Goal: Task Accomplishment & Management: Manage account settings

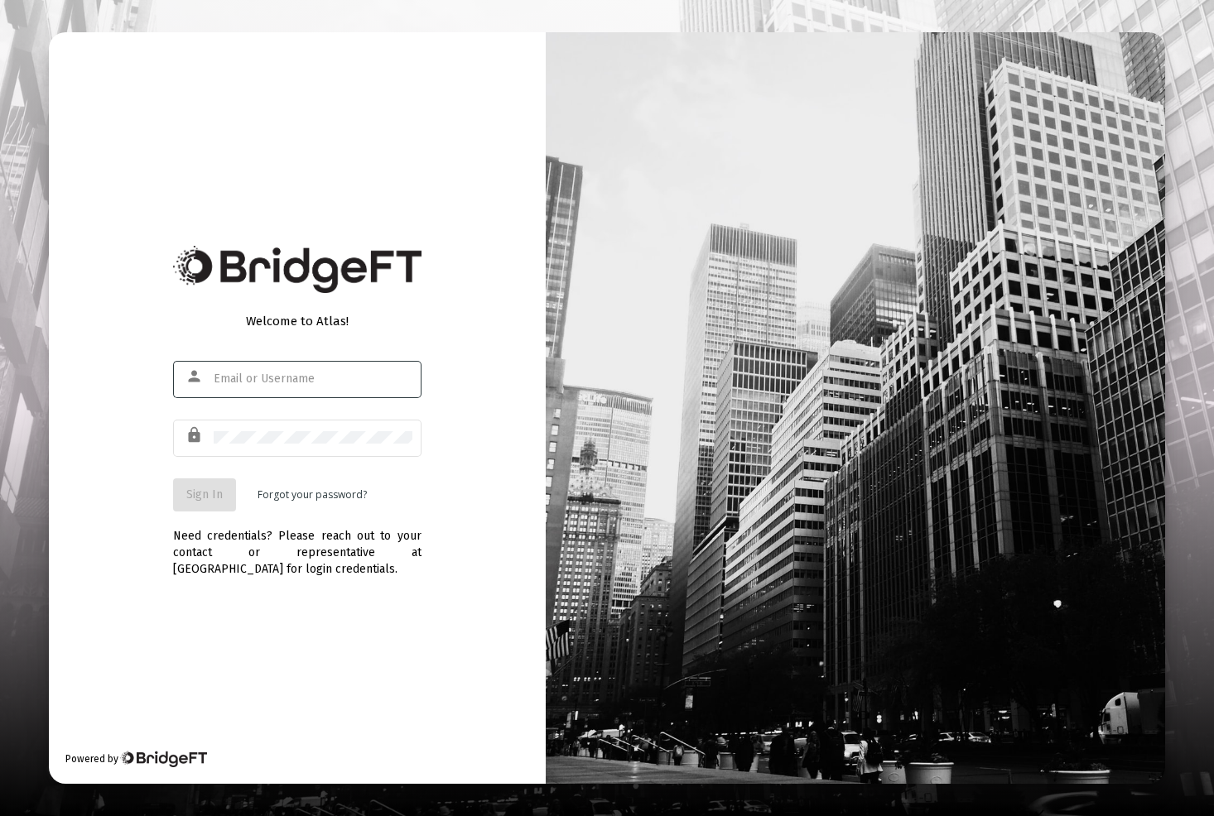
click at [293, 376] on input "text" at bounding box center [313, 379] width 199 height 13
type input "[PERSON_NAME][EMAIL_ADDRESS][DOMAIN_NAME]"
click at [186, 493] on span "Sign In" at bounding box center [204, 495] width 36 height 14
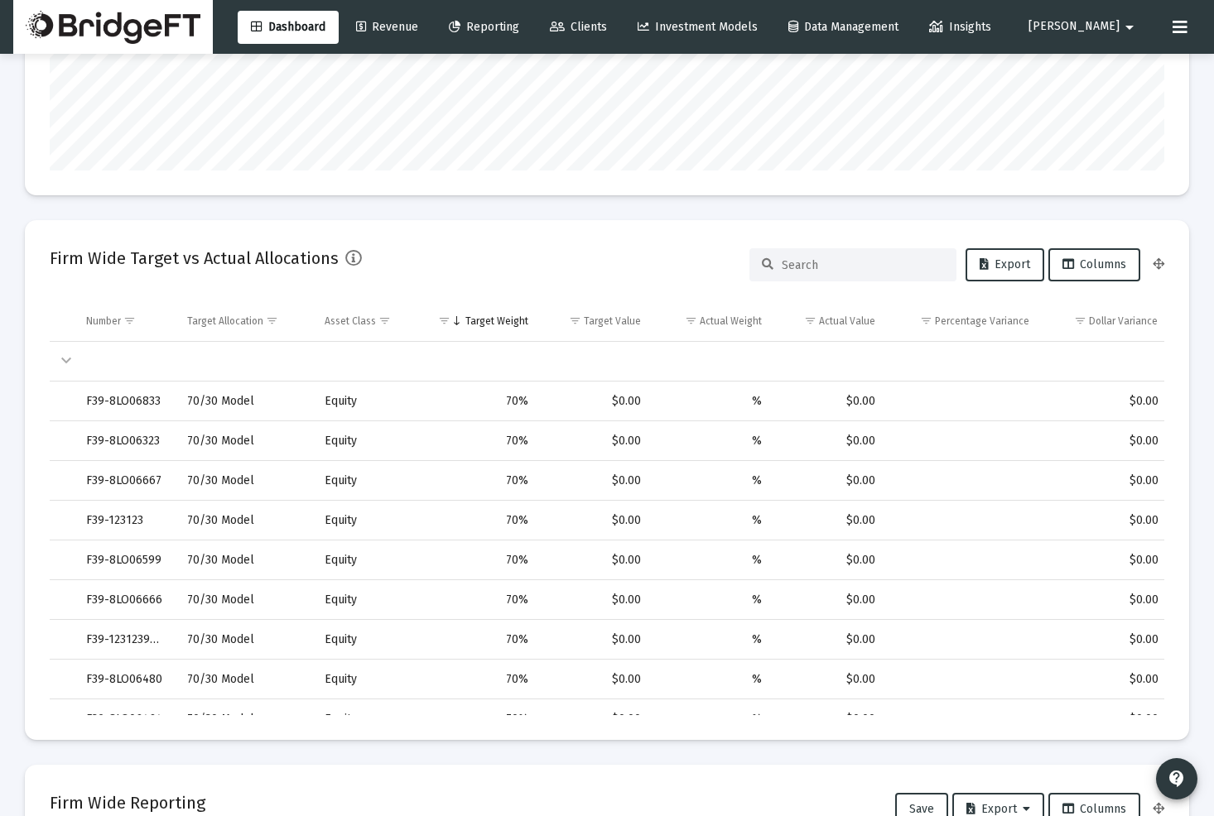
scroll to position [188, 0]
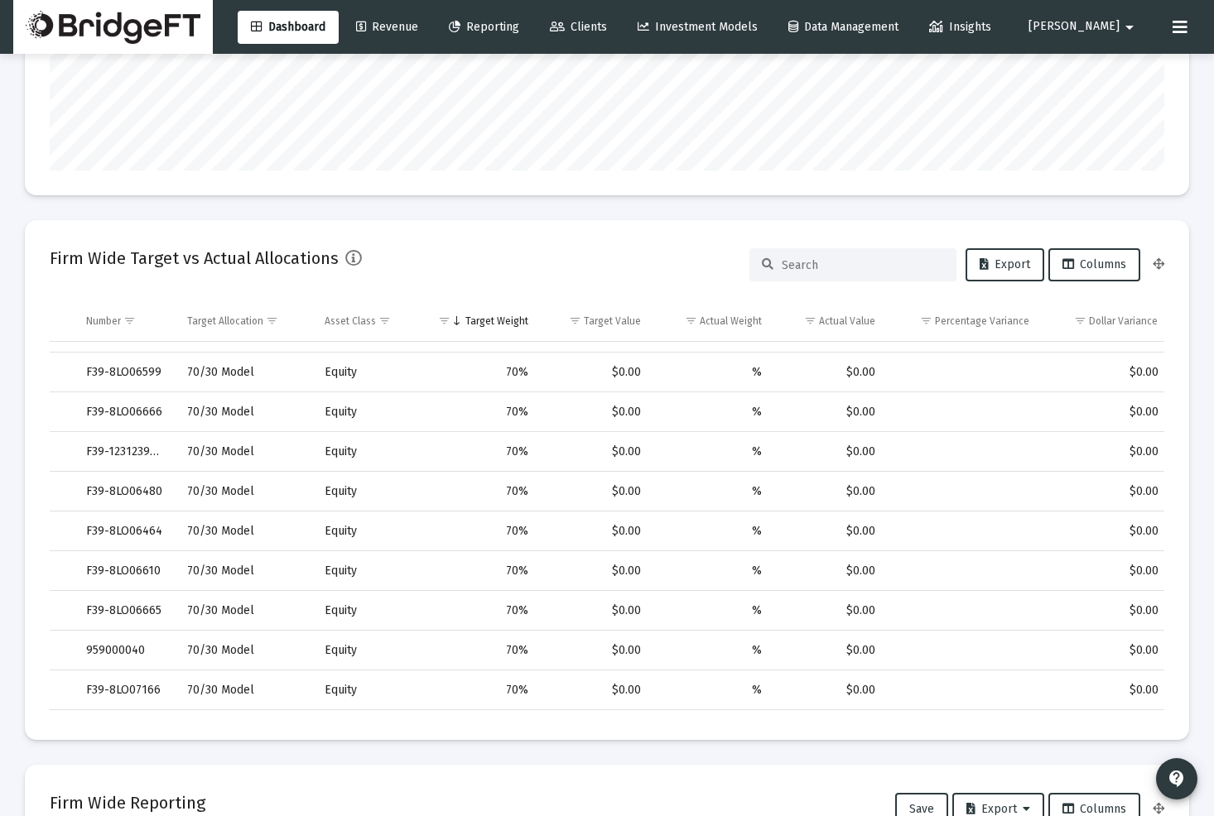
type input "[DATE]"
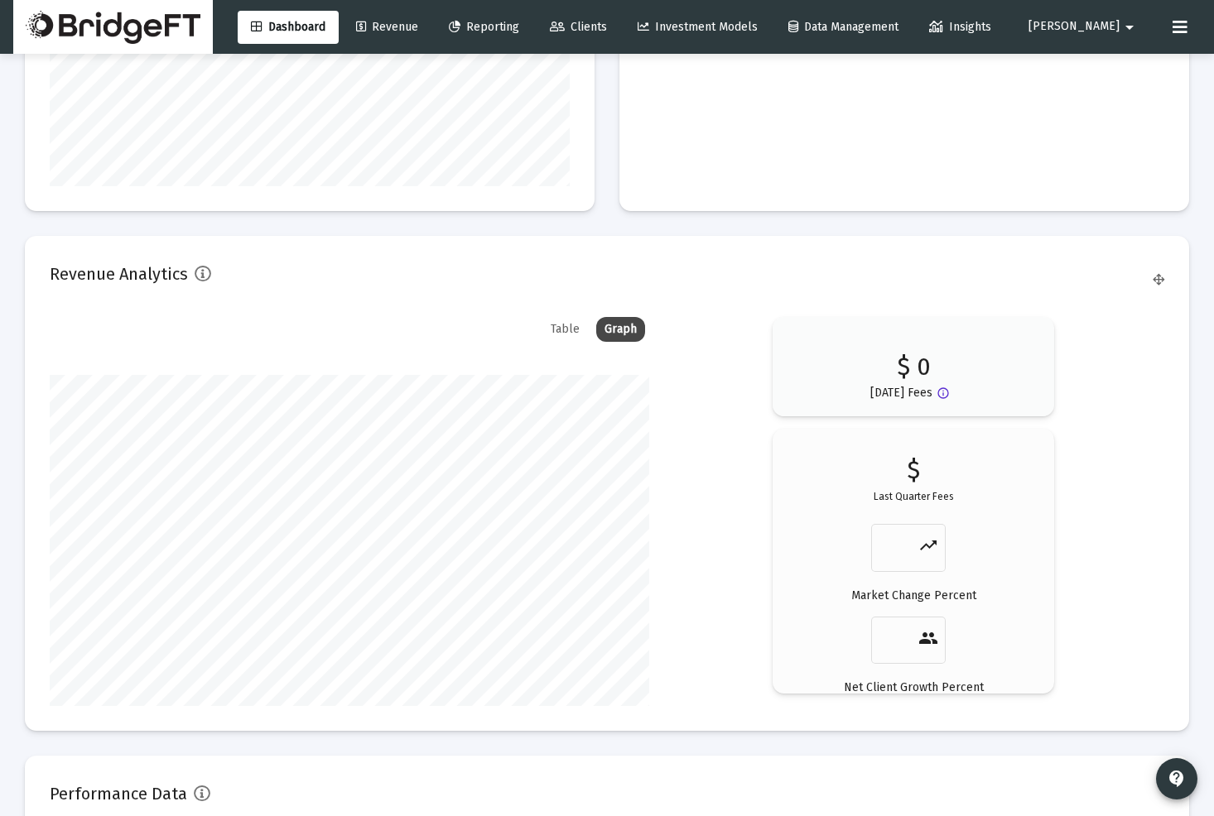
scroll to position [2729, 0]
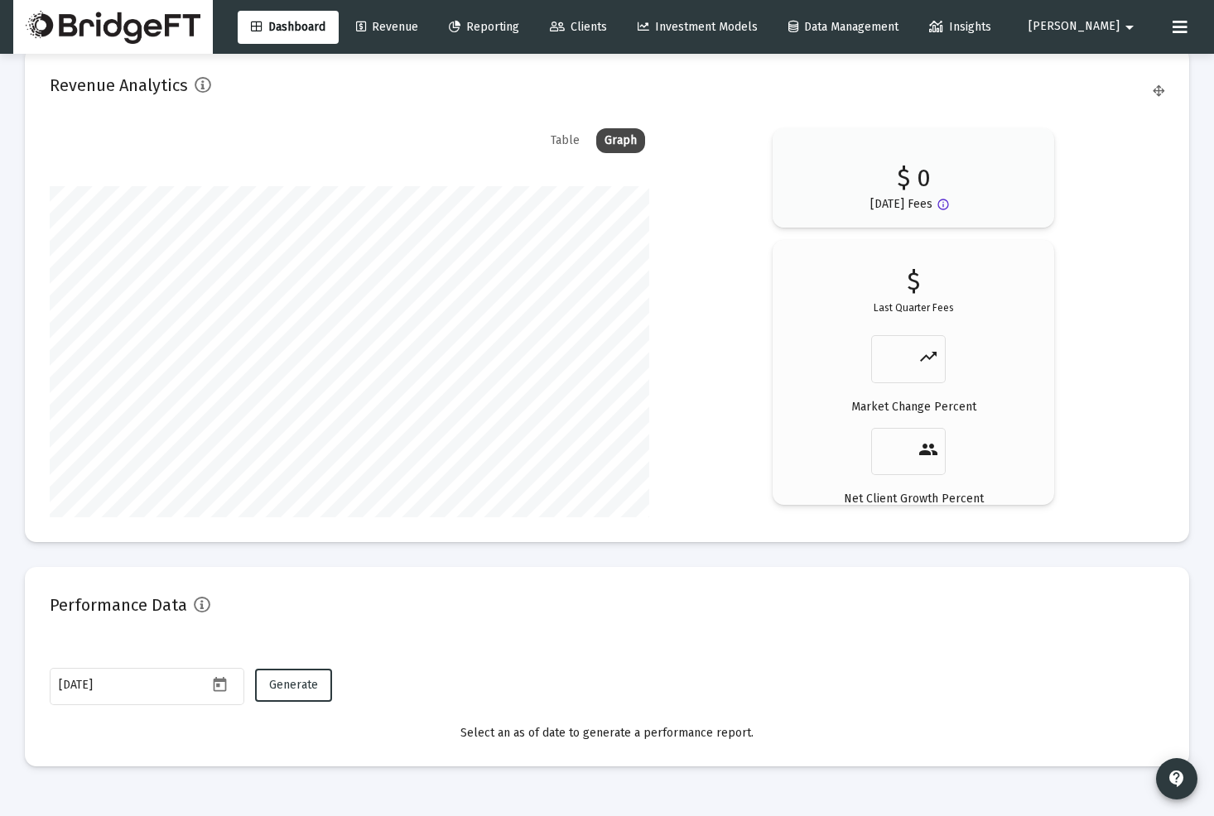
click at [1111, 24] on span "[PERSON_NAME]" at bounding box center [1073, 27] width 91 height 14
click at [1104, 62] on span "Settings" at bounding box center [1128, 70] width 49 height 40
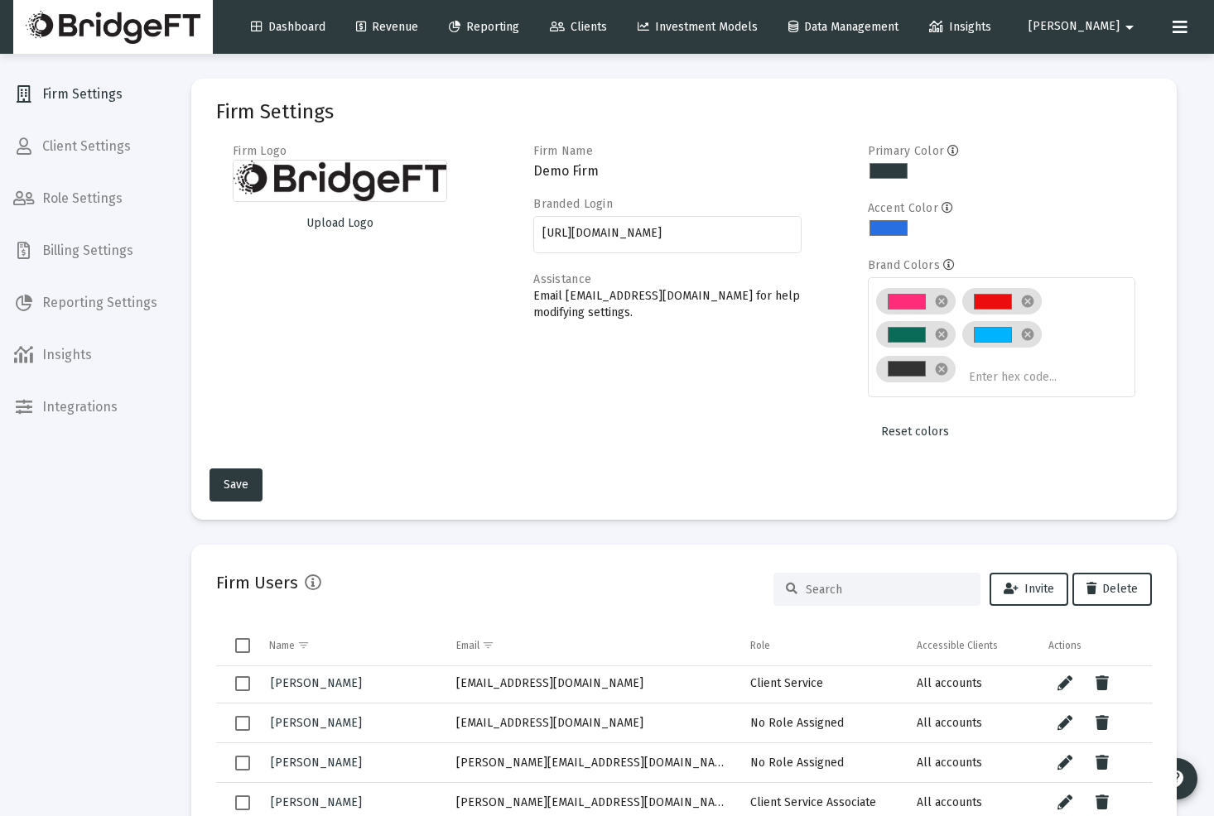
click at [85, 252] on span "Billing Settings" at bounding box center [85, 251] width 171 height 40
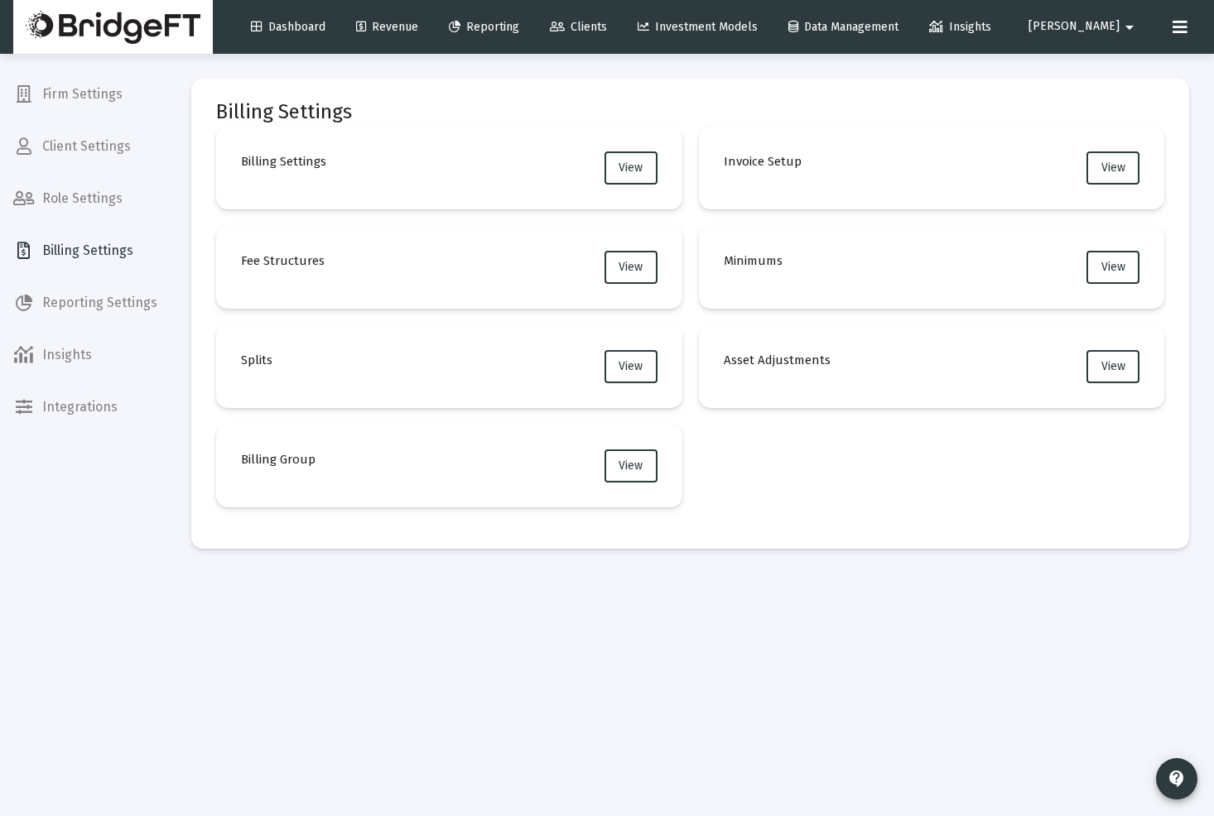
click at [536, 168] on mat-card "Billing Settings View" at bounding box center [449, 168] width 466 height 83
click at [647, 175] on button "View" at bounding box center [630, 167] width 53 height 33
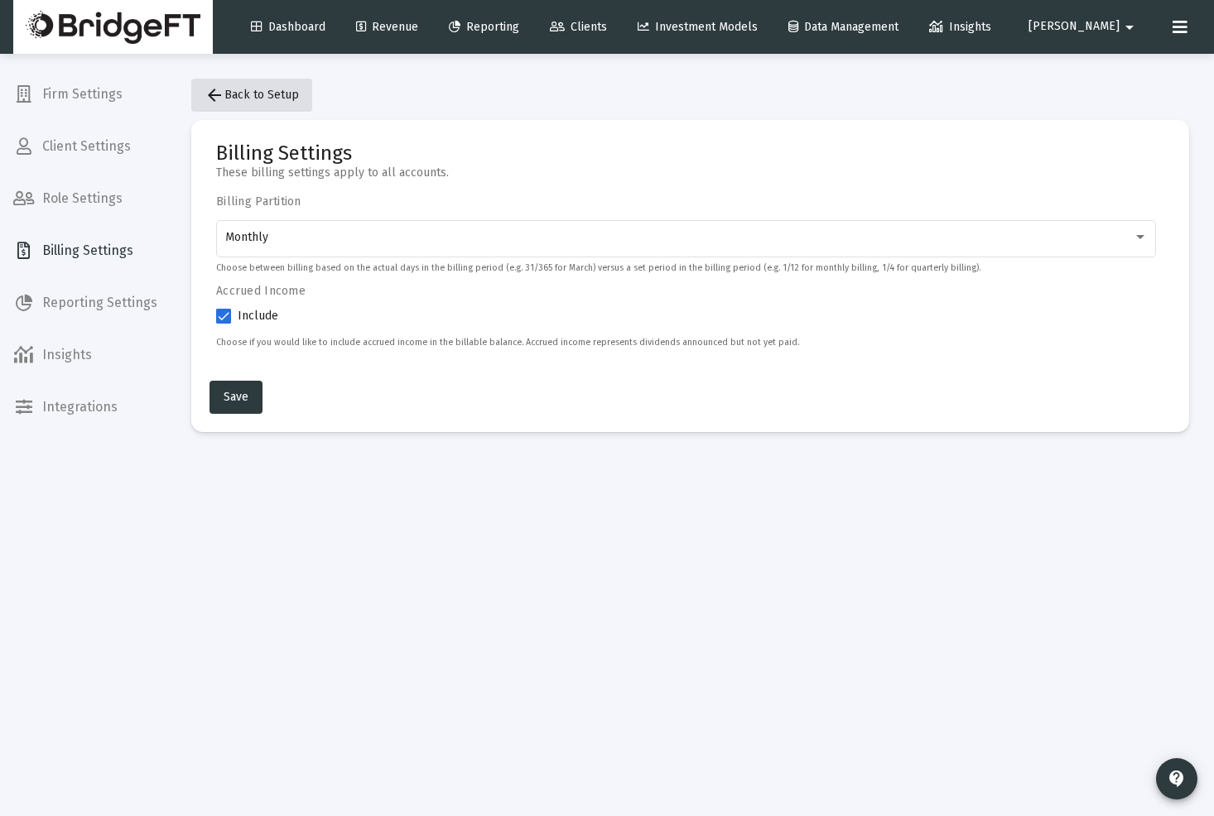
click at [226, 102] on button "arrow_back Back to Setup" at bounding box center [251, 95] width 121 height 33
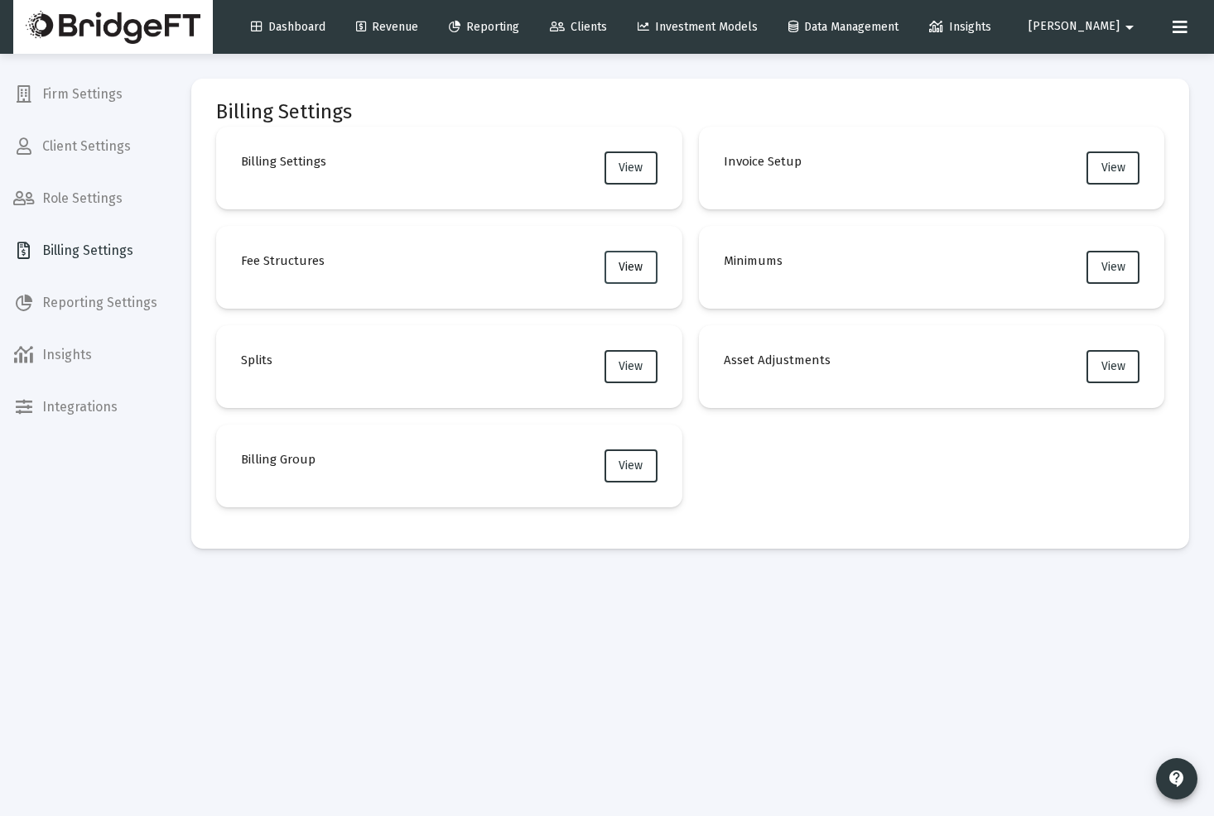
click at [639, 281] on button "View" at bounding box center [630, 267] width 53 height 33
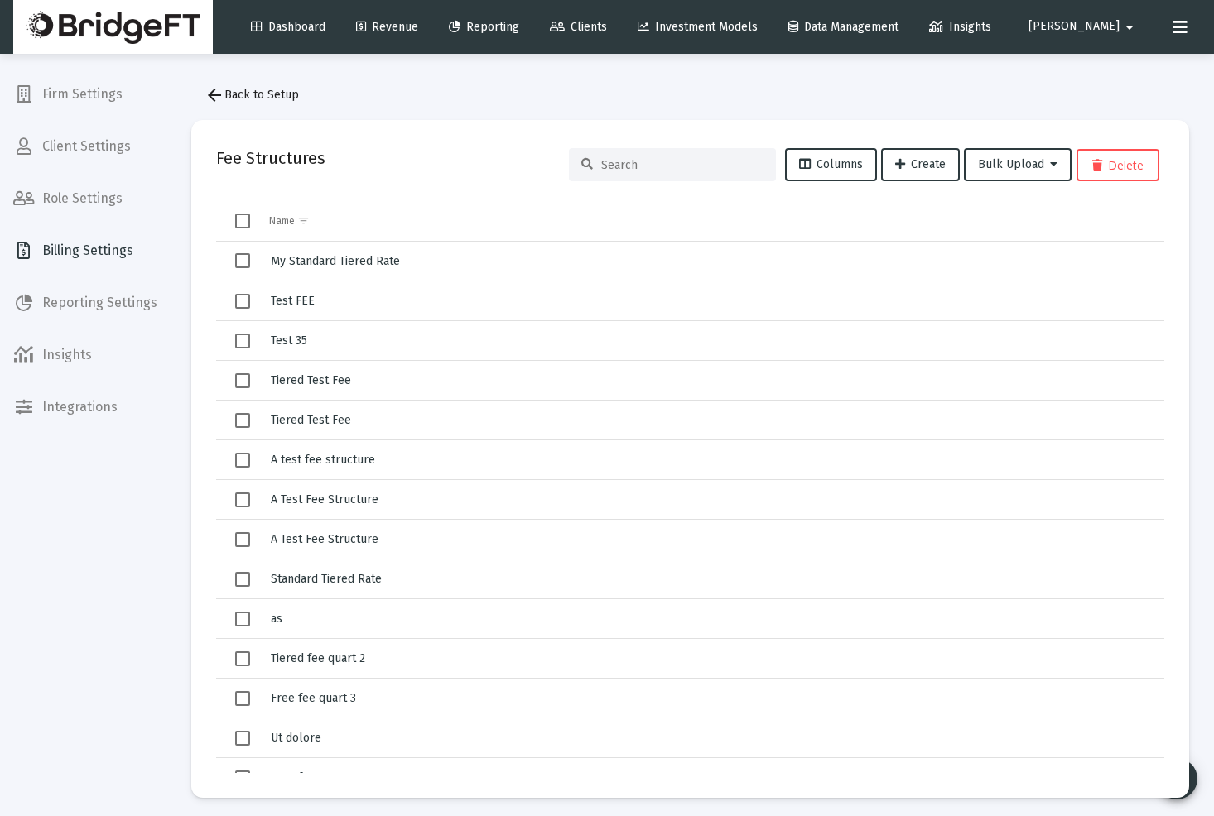
click at [204, 98] on mat-icon "arrow_back" at bounding box center [214, 95] width 20 height 20
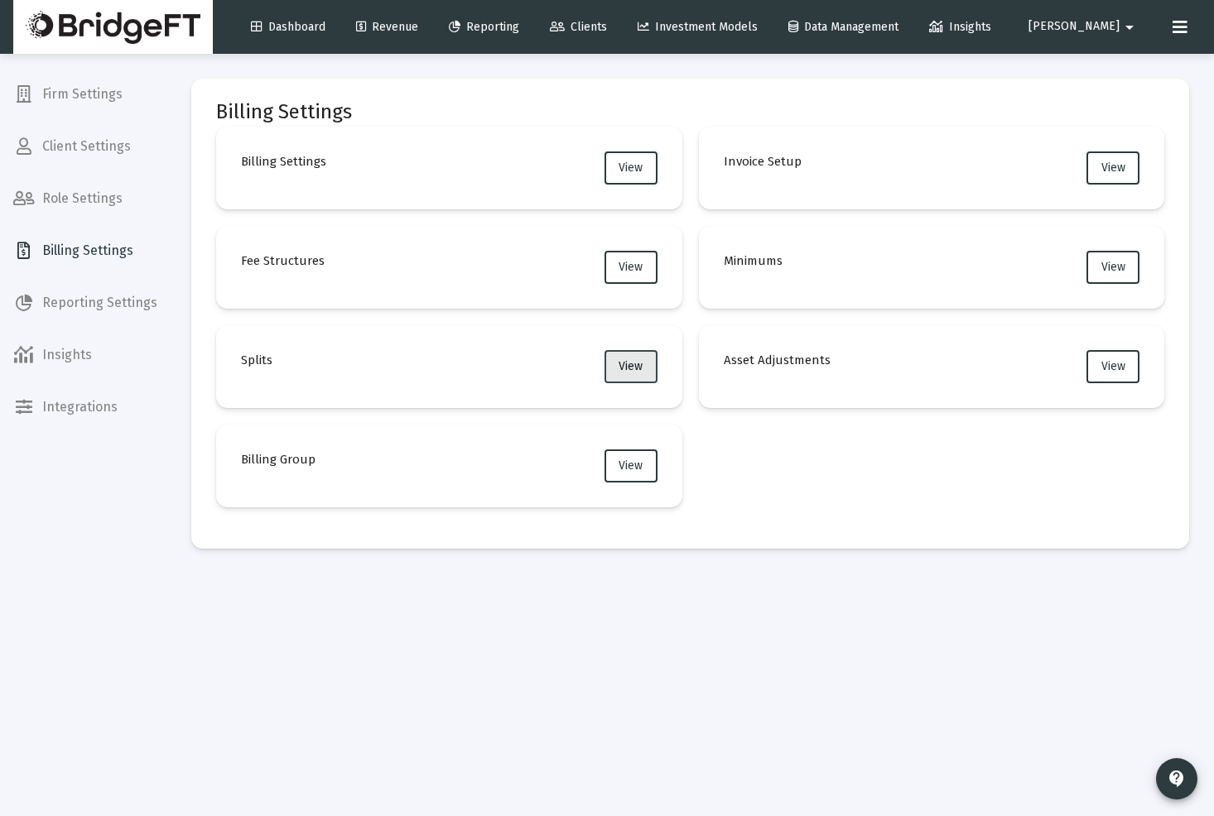
click at [629, 365] on span "View" at bounding box center [630, 366] width 24 height 14
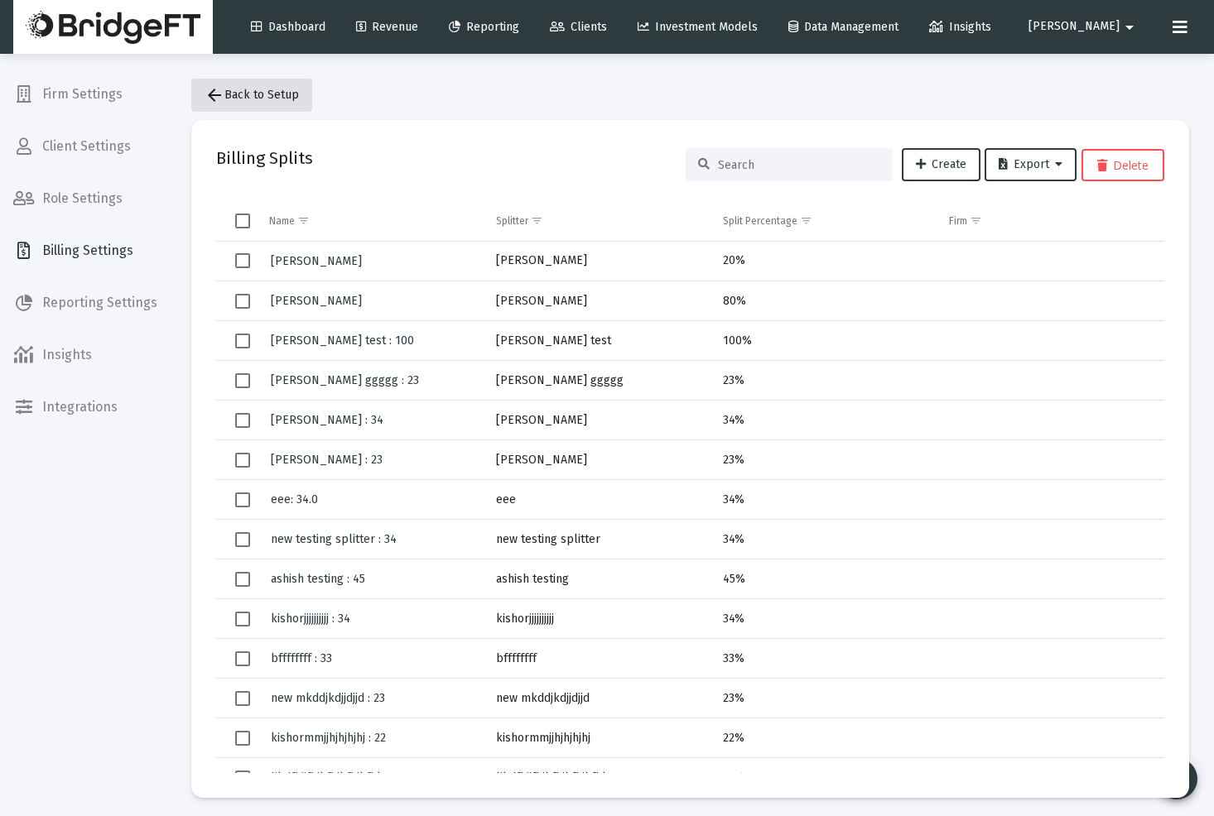
click at [211, 89] on mat-icon "arrow_back" at bounding box center [214, 95] width 20 height 20
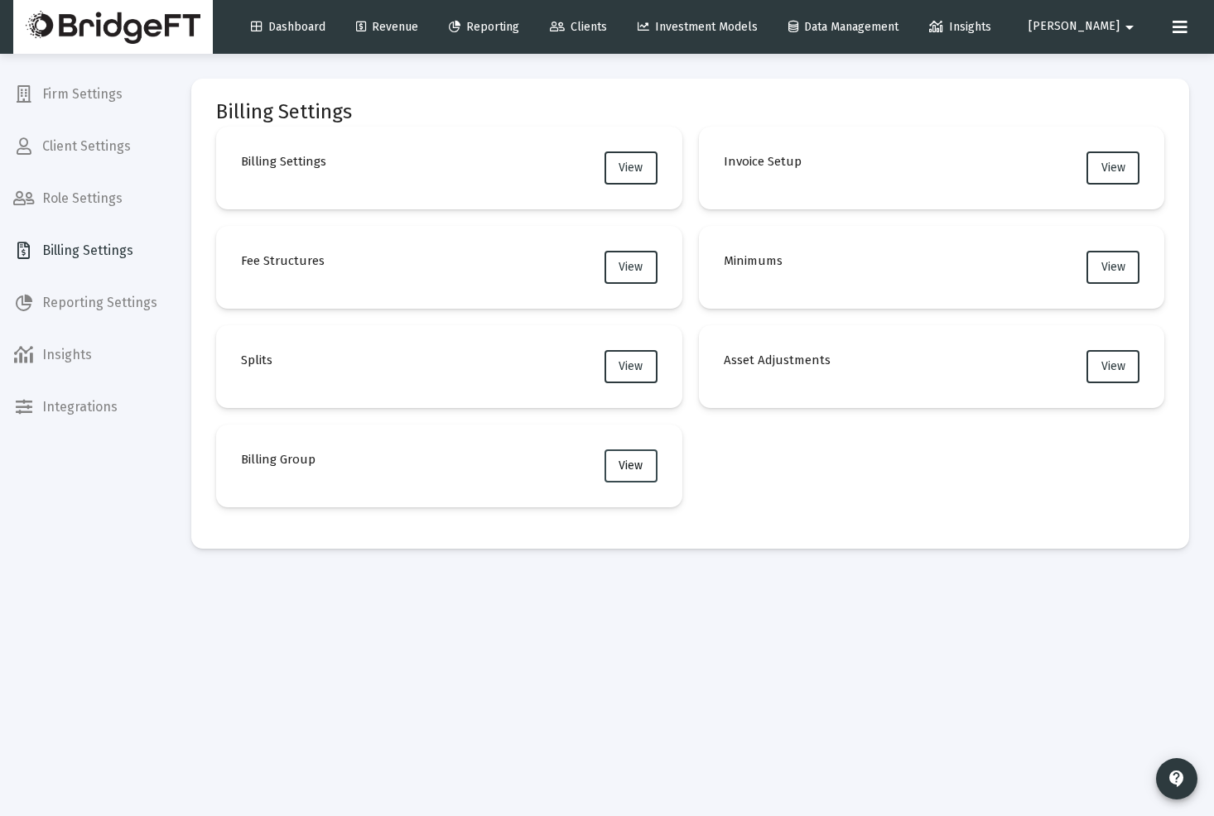
click at [632, 475] on button "View" at bounding box center [630, 466] width 53 height 33
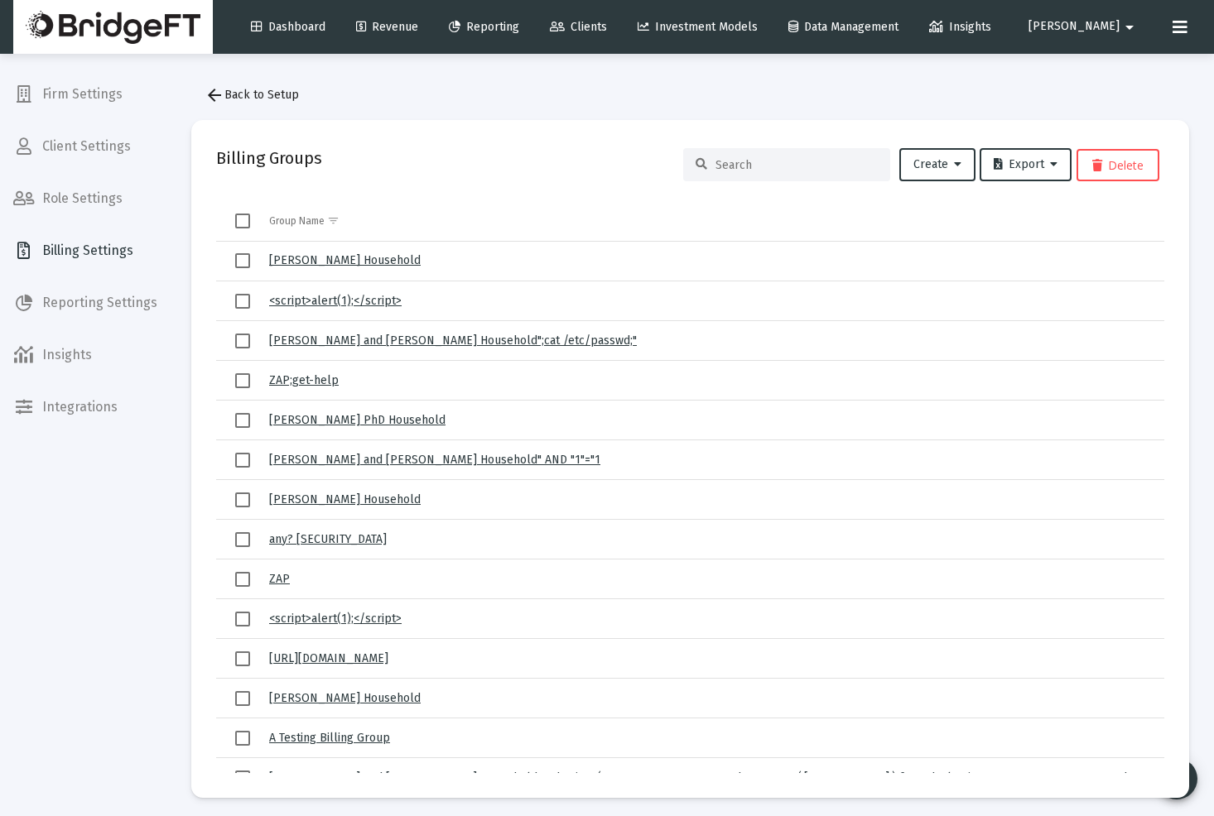
click at [228, 94] on span "arrow_back Back to Setup" at bounding box center [251, 95] width 94 height 14
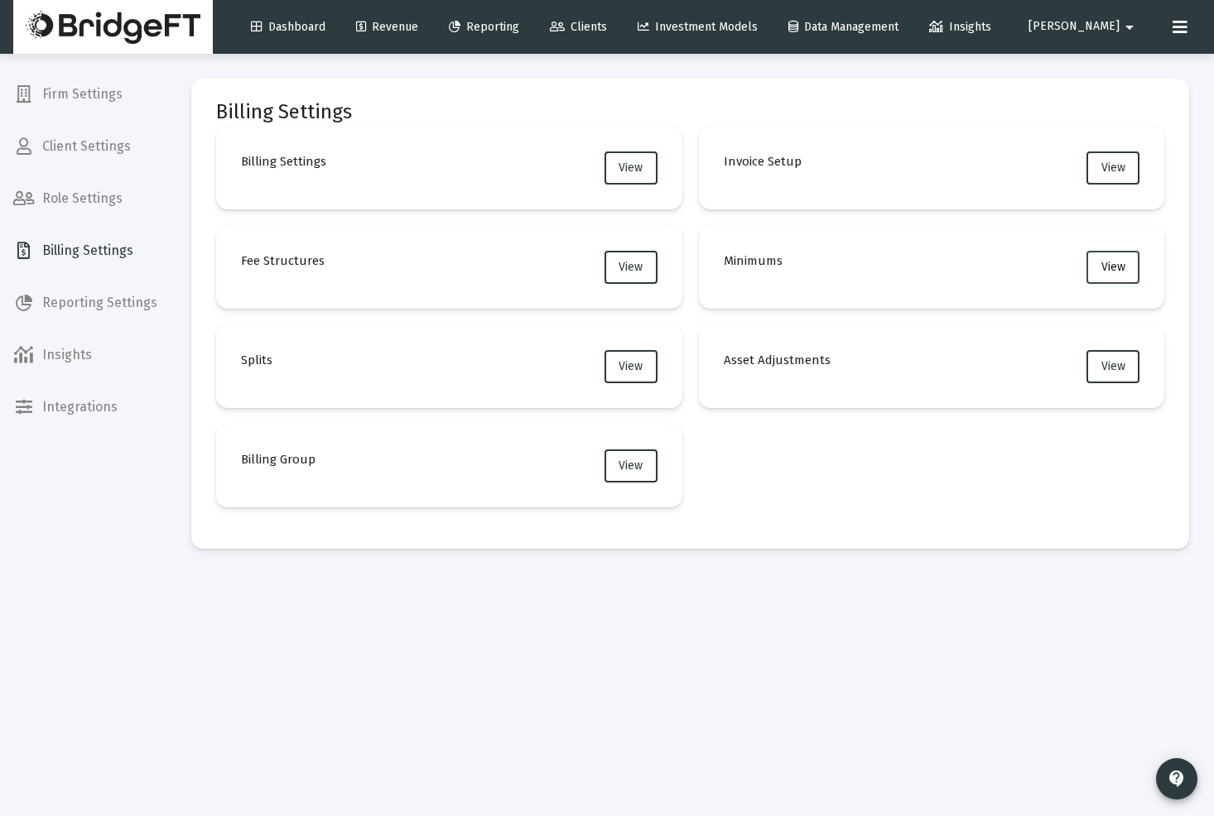
click at [1110, 257] on button "View" at bounding box center [1112, 267] width 53 height 33
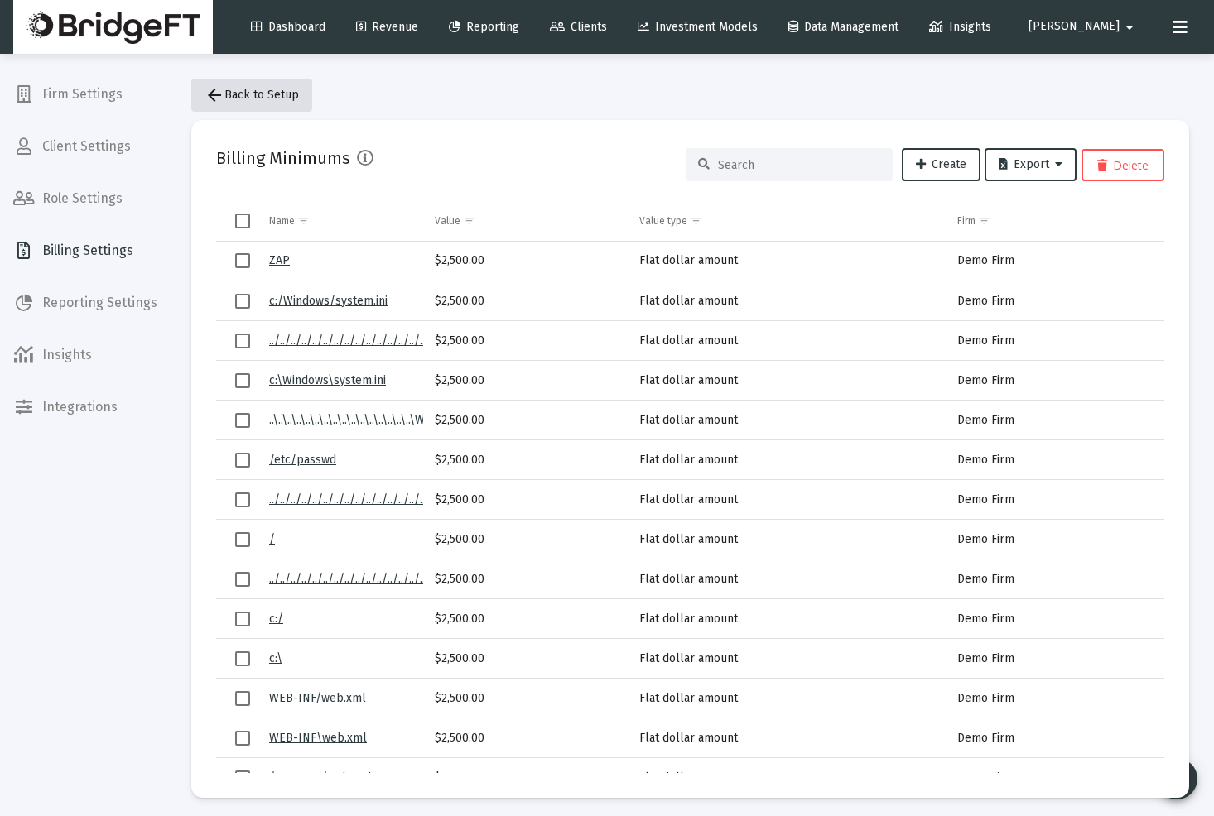
click at [217, 94] on mat-icon "arrow_back" at bounding box center [214, 95] width 20 height 20
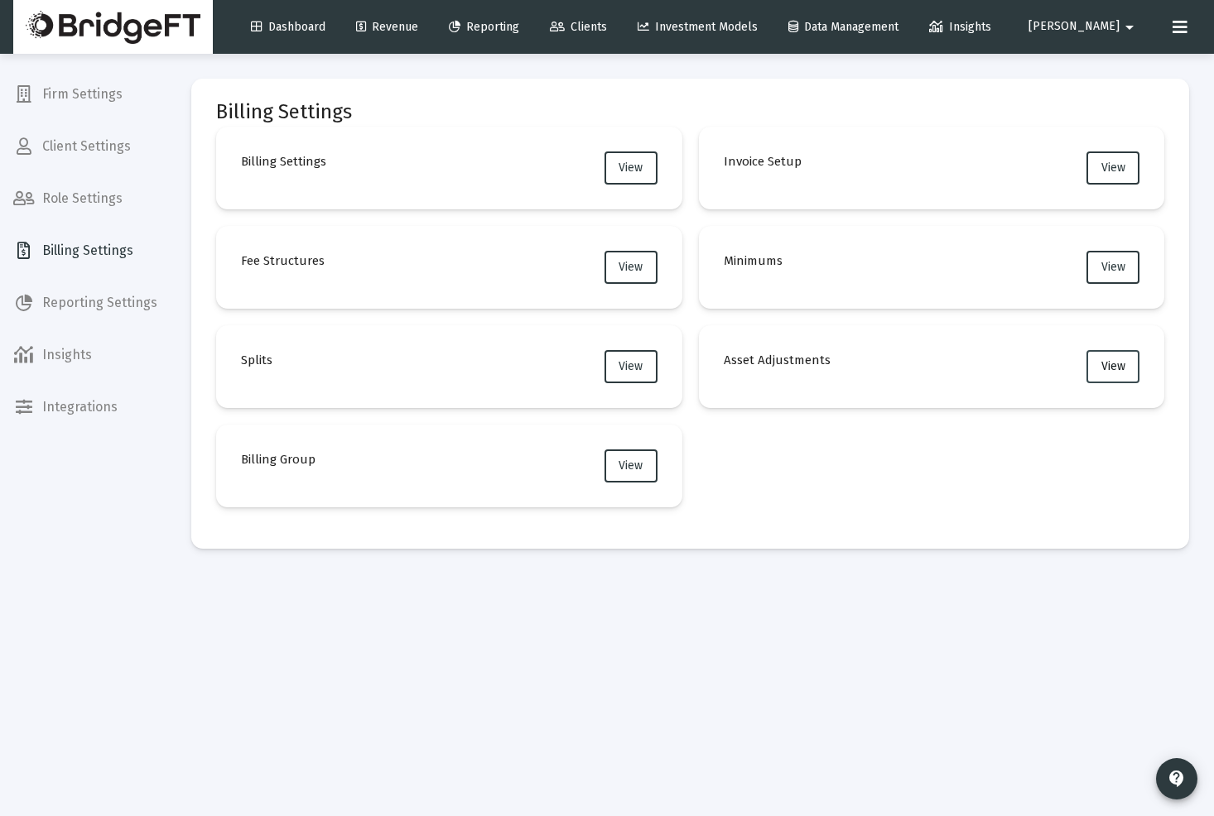
click at [1132, 371] on button "View" at bounding box center [1112, 366] width 53 height 33
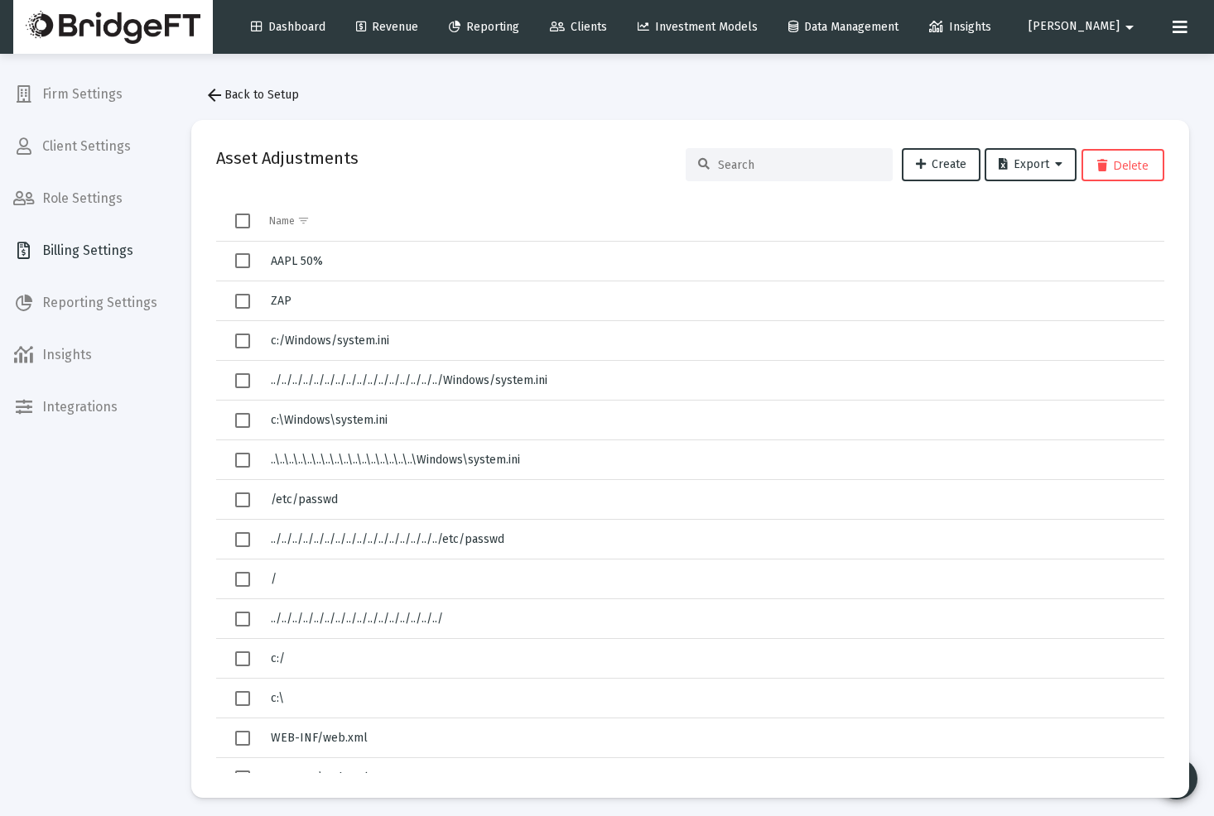
click at [209, 94] on mat-icon "arrow_back" at bounding box center [214, 95] width 20 height 20
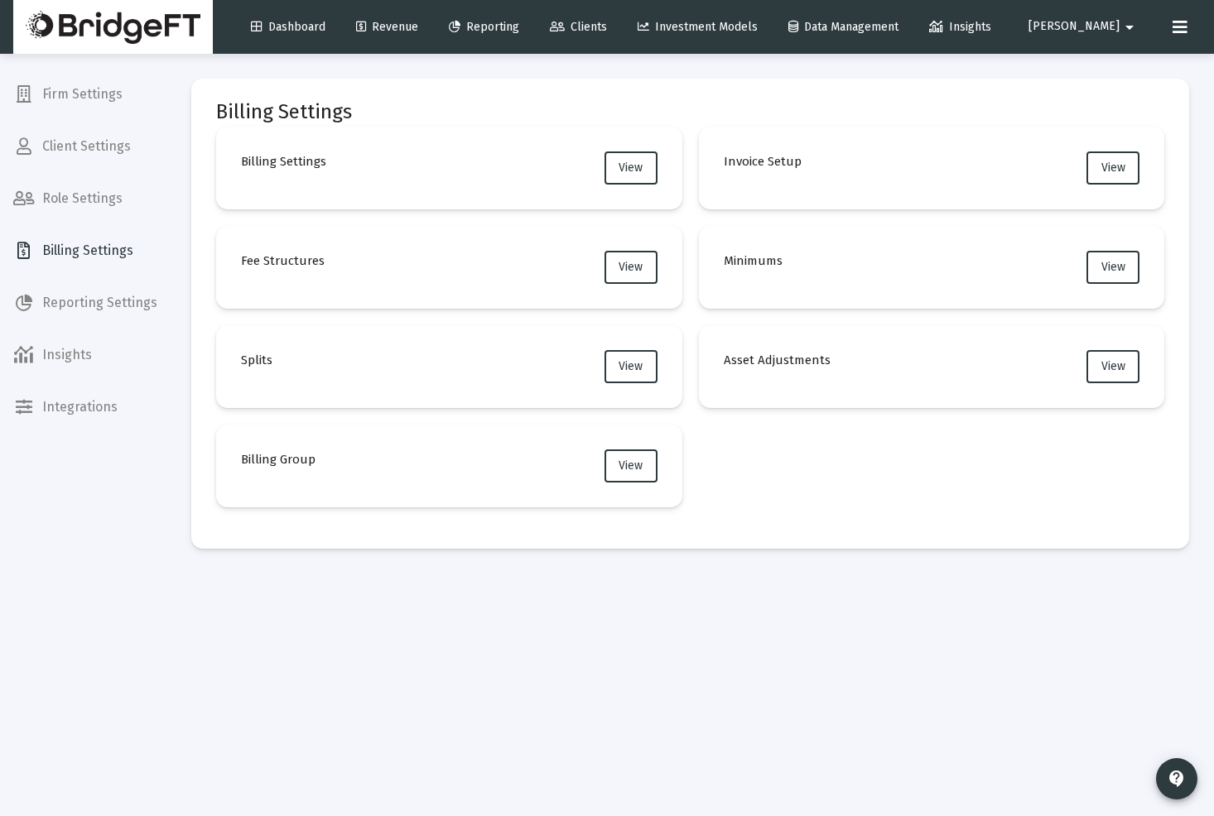
click at [598, 25] on link "Clients" at bounding box center [578, 27] width 84 height 33
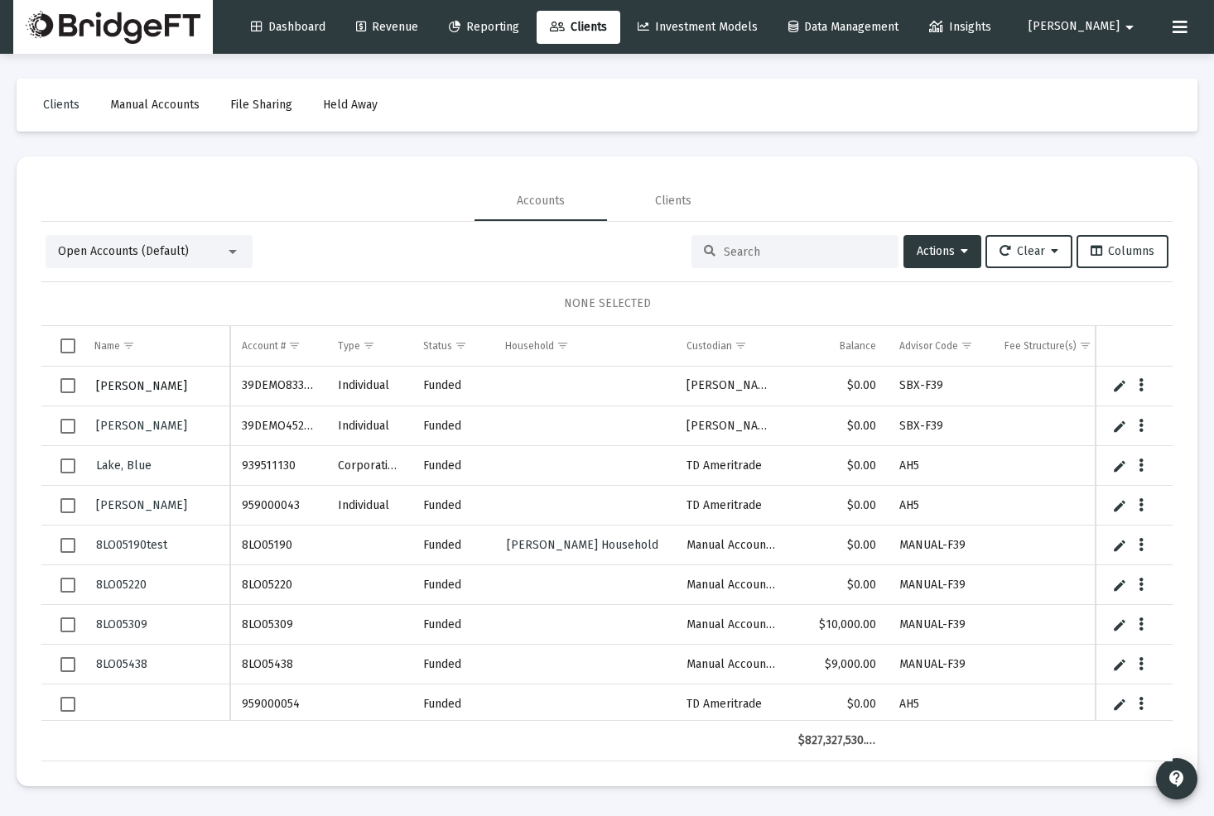
click at [162, 386] on span "[PERSON_NAME]" at bounding box center [141, 386] width 91 height 14
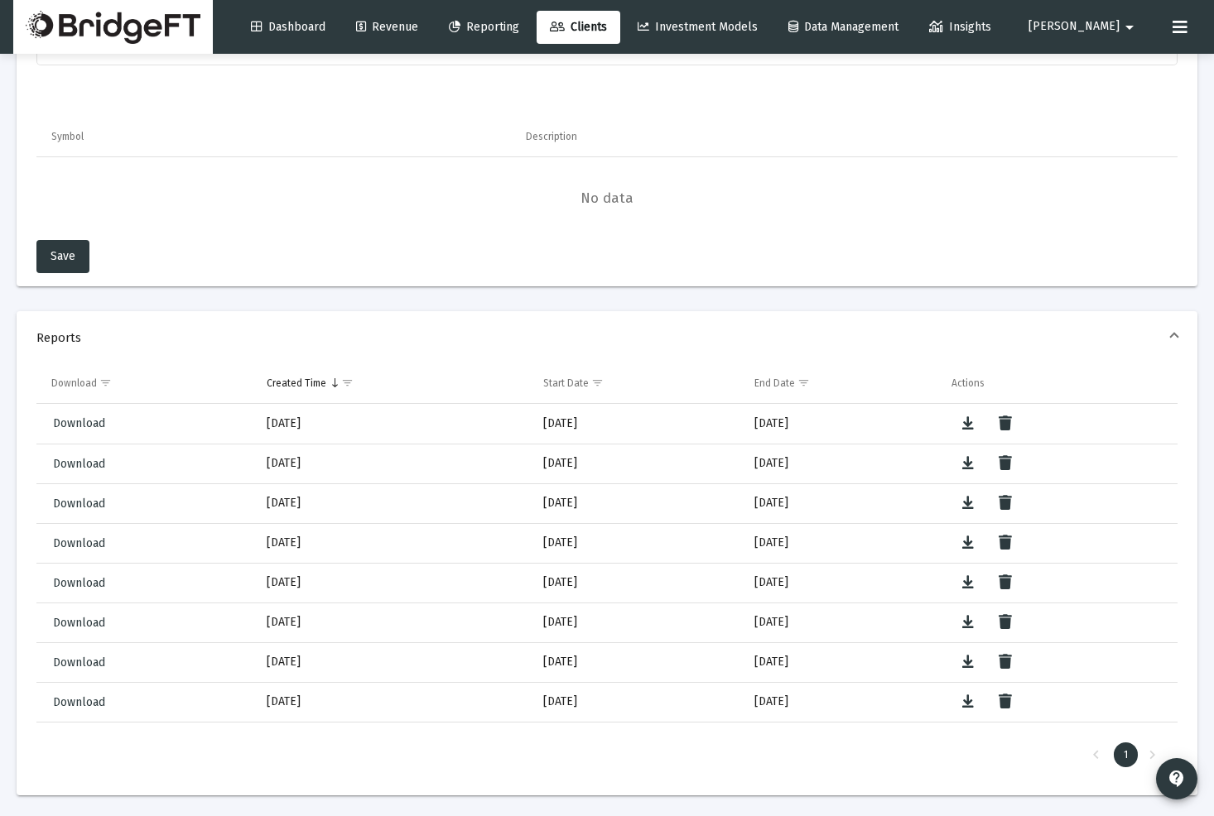
scroll to position [1614, 0]
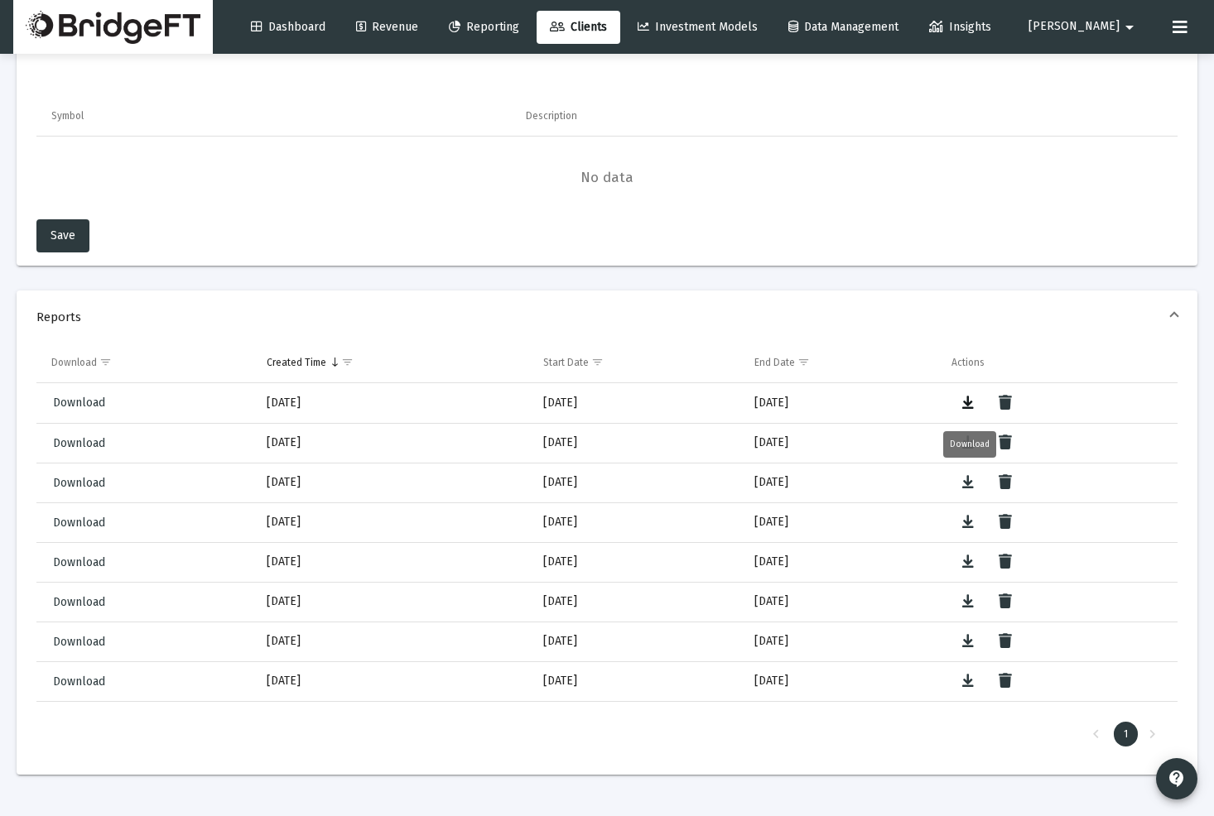
click at [974, 406] on button "Data grid" at bounding box center [967, 403] width 33 height 33
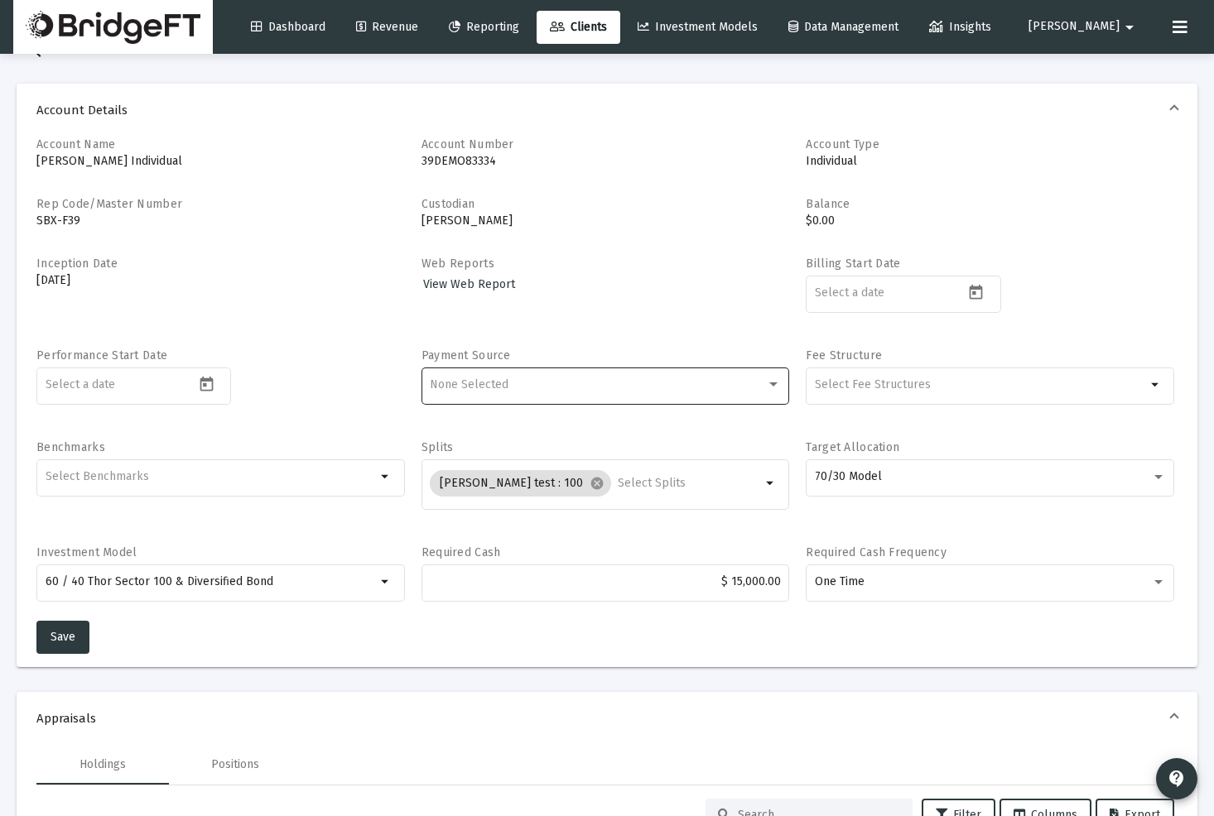
scroll to position [0, 0]
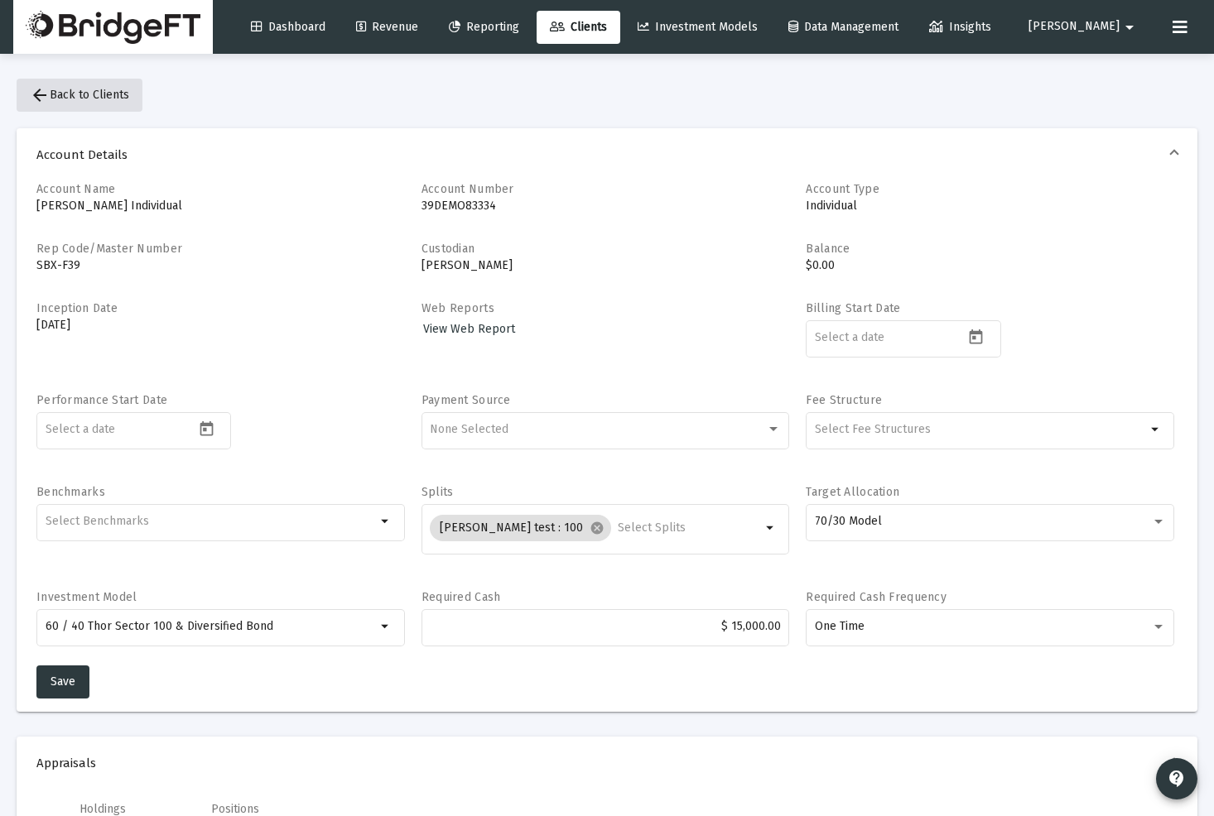
click at [46, 91] on mat-icon "arrow_back" at bounding box center [40, 95] width 20 height 20
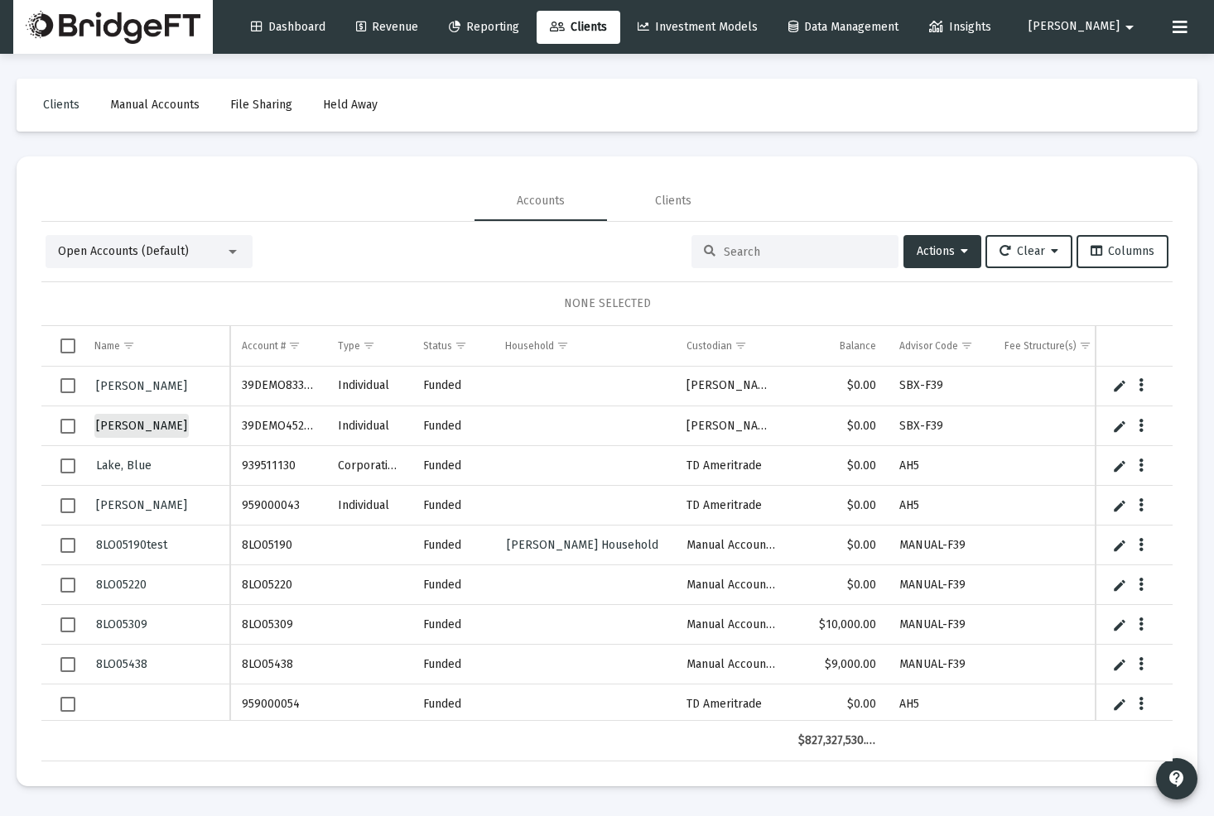
click at [139, 417] on link "[PERSON_NAME]" at bounding box center [141, 426] width 94 height 24
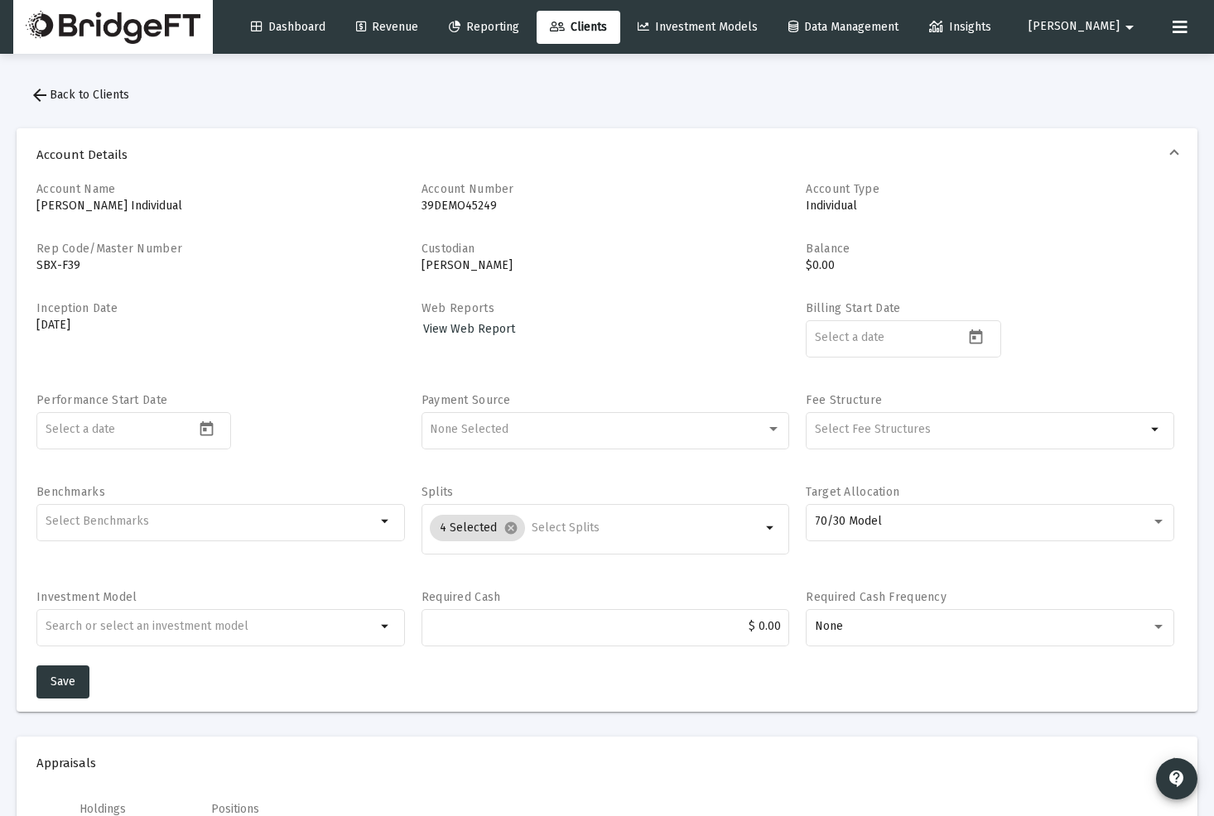
click at [830, 315] on div "Billing Start Date" at bounding box center [989, 338] width 368 height 75
click at [972, 335] on icon "Open calendar" at bounding box center [975, 336] width 13 height 15
drag, startPoint x: 901, startPoint y: 542, endPoint x: 891, endPoint y: 541, distance: 10.0
click at [898, 542] on div "9" at bounding box center [895, 533] width 30 height 30
type input "[DATE]"
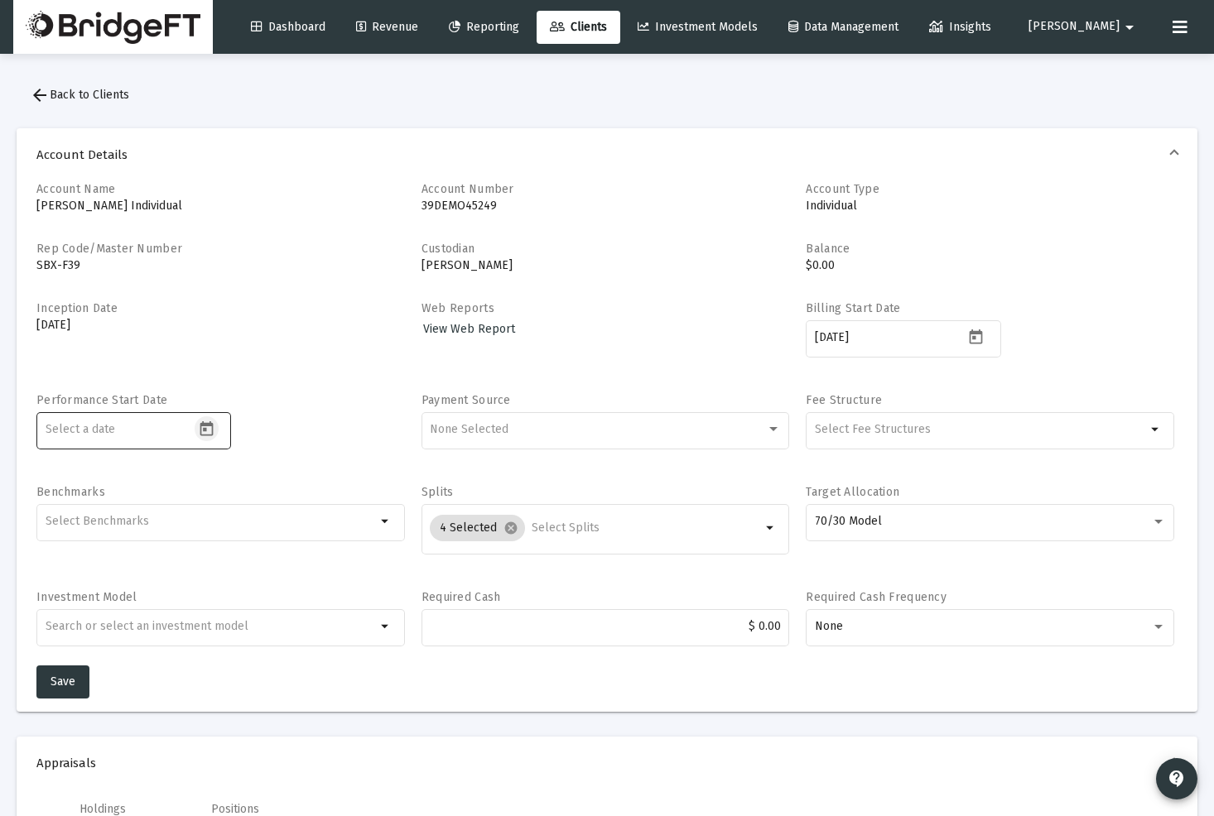
click at [208, 432] on icon "Open calendar" at bounding box center [206, 429] width 17 height 17
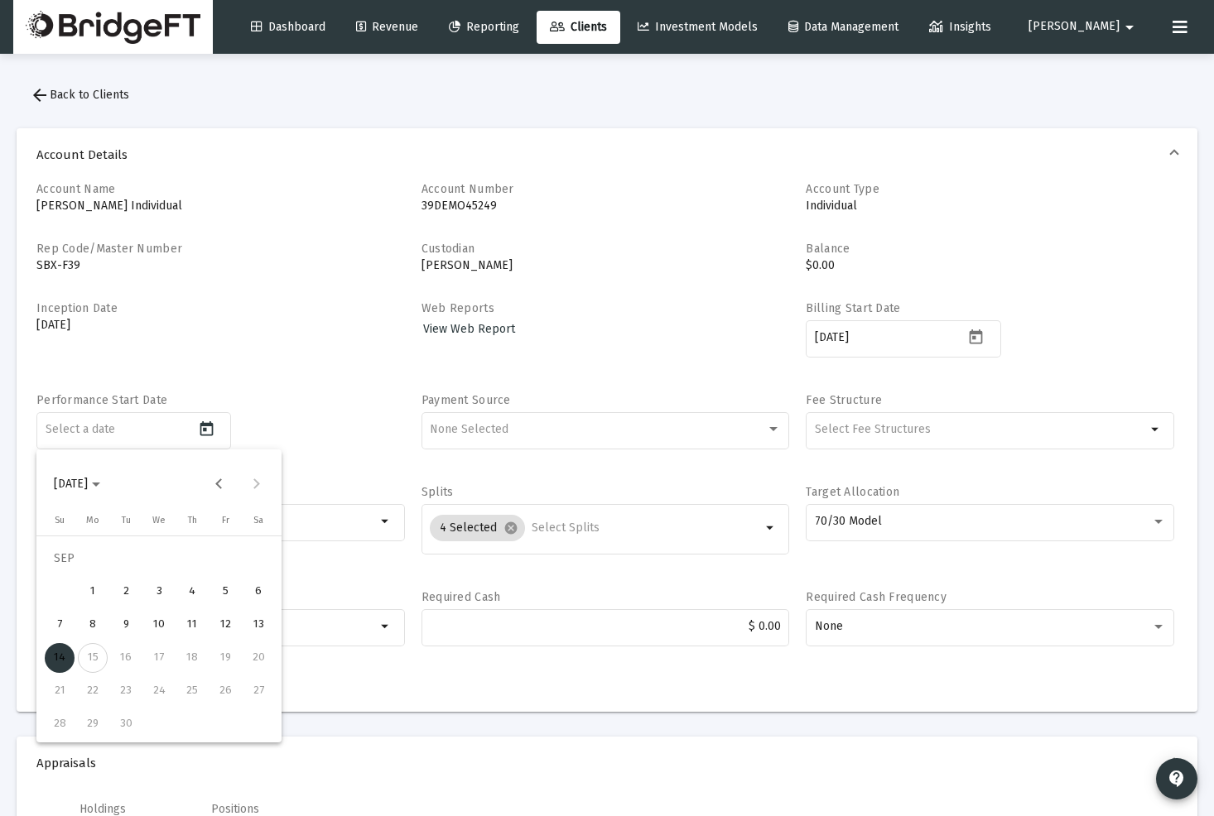
click at [316, 339] on div at bounding box center [607, 408] width 1214 height 816
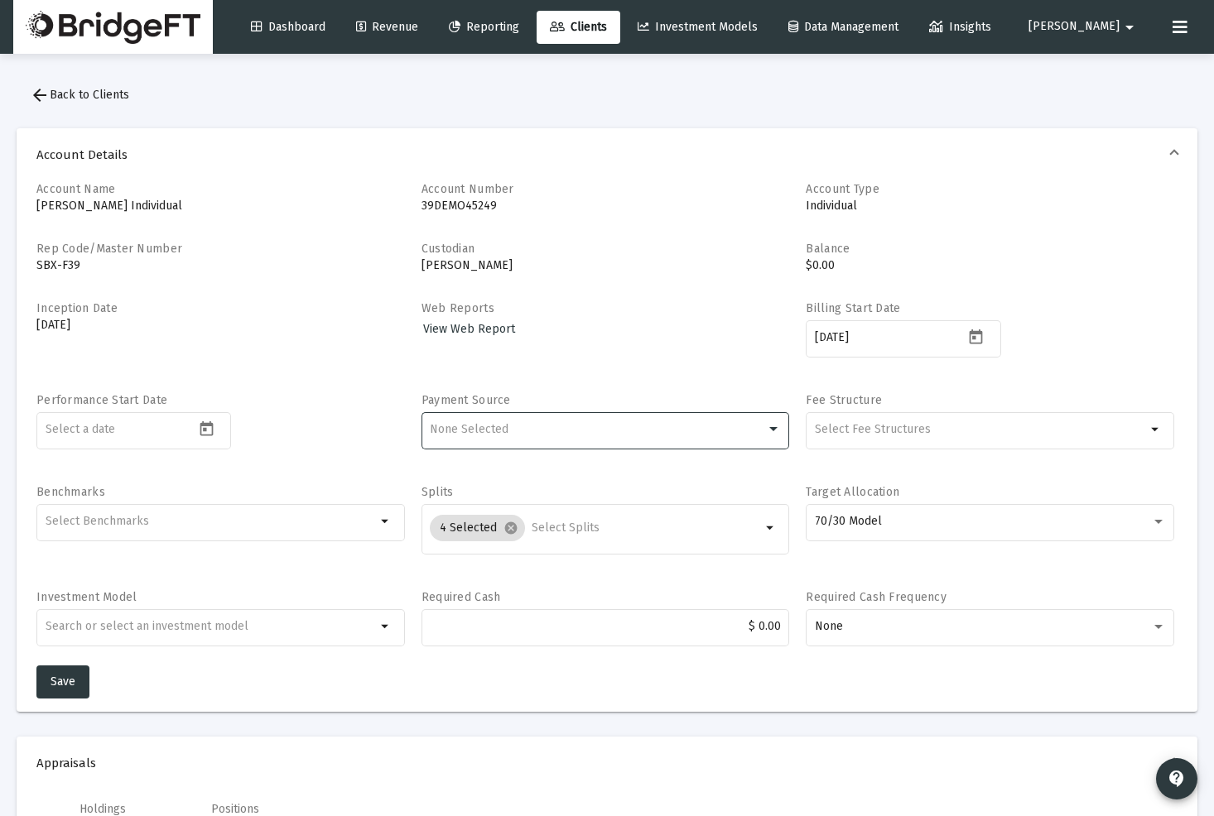
click at [541, 430] on div "None Selected" at bounding box center [598, 429] width 336 height 13
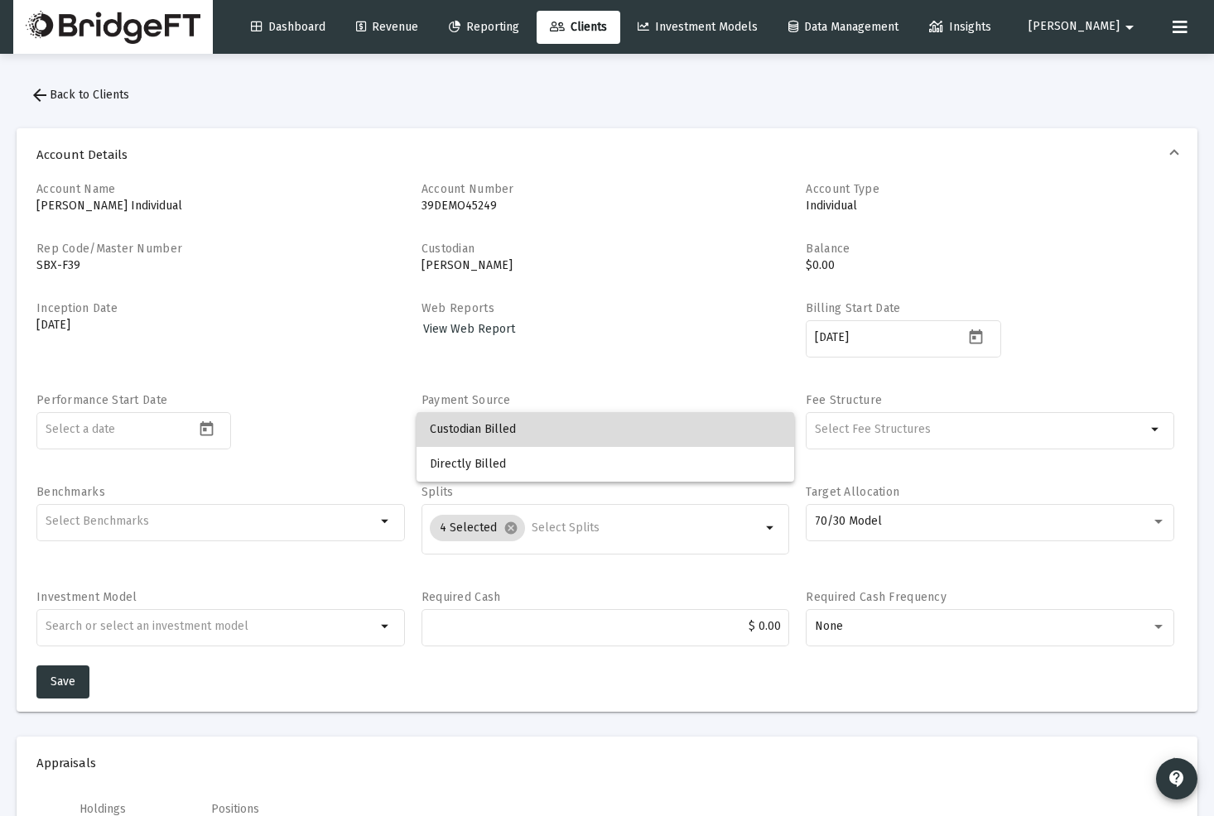
click at [543, 428] on span "Custodian Billed" at bounding box center [605, 429] width 351 height 35
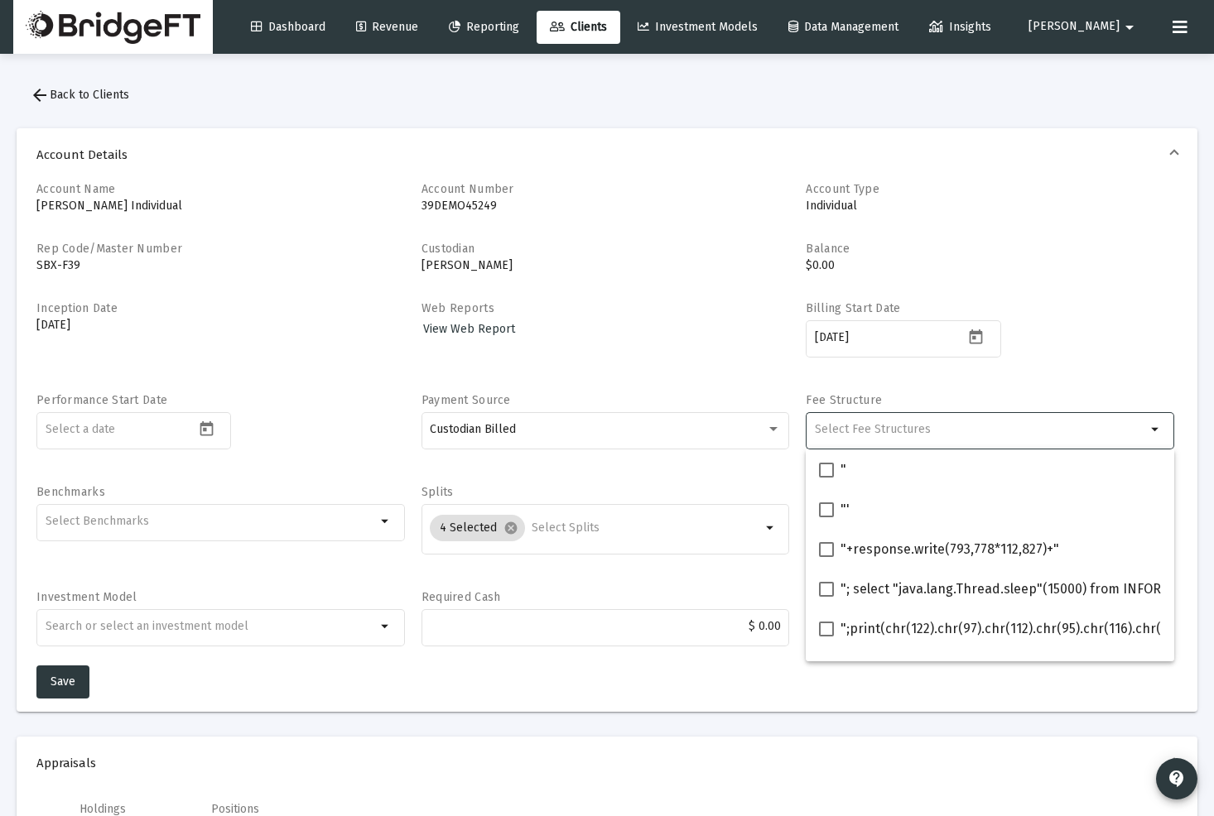
click at [983, 424] on input "Selection" at bounding box center [980, 429] width 331 height 13
click at [826, 597] on input ""; select "java.lang.Thread.sleep"(15000) from INFORMATION_SCHEMA.SYSTEM_COLUMN…" at bounding box center [825, 597] width 1 height 1
checkbox input "true"
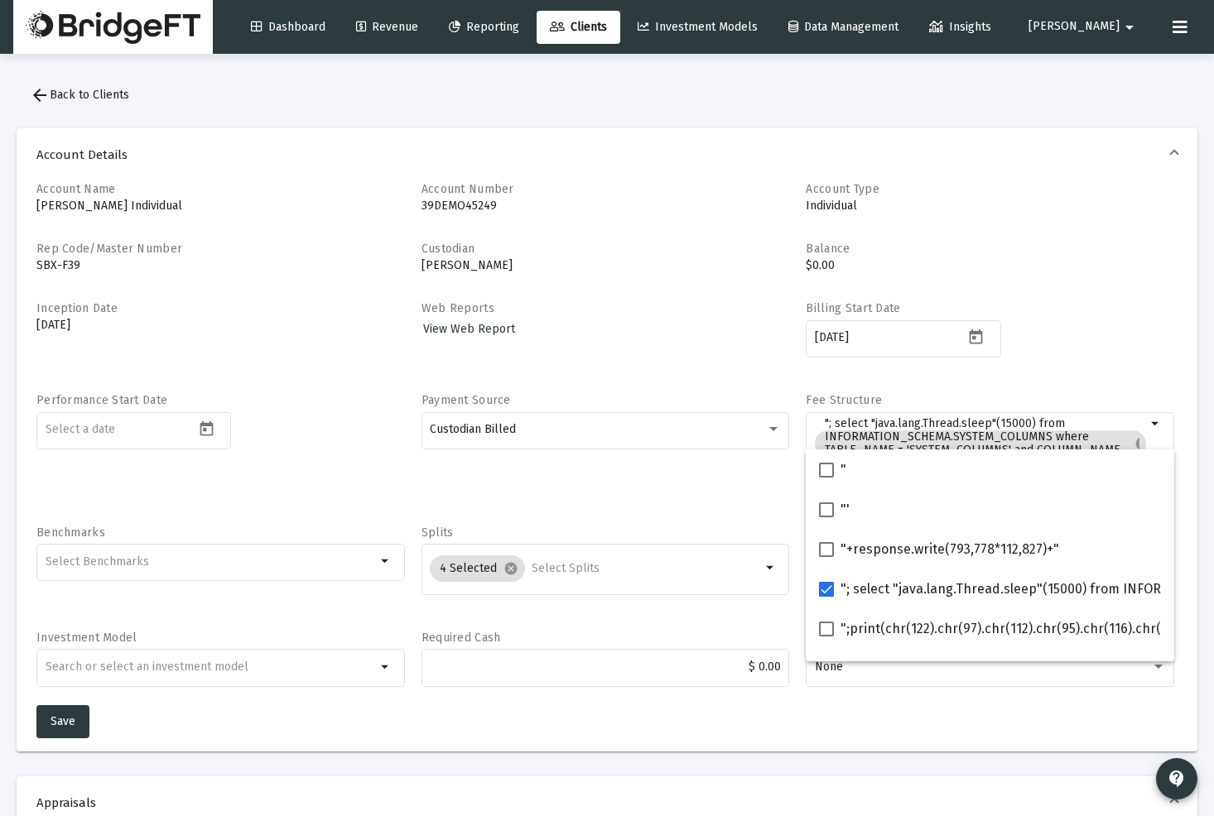
click at [620, 468] on mat-form-field "Custodian Billed" at bounding box center [605, 438] width 368 height 59
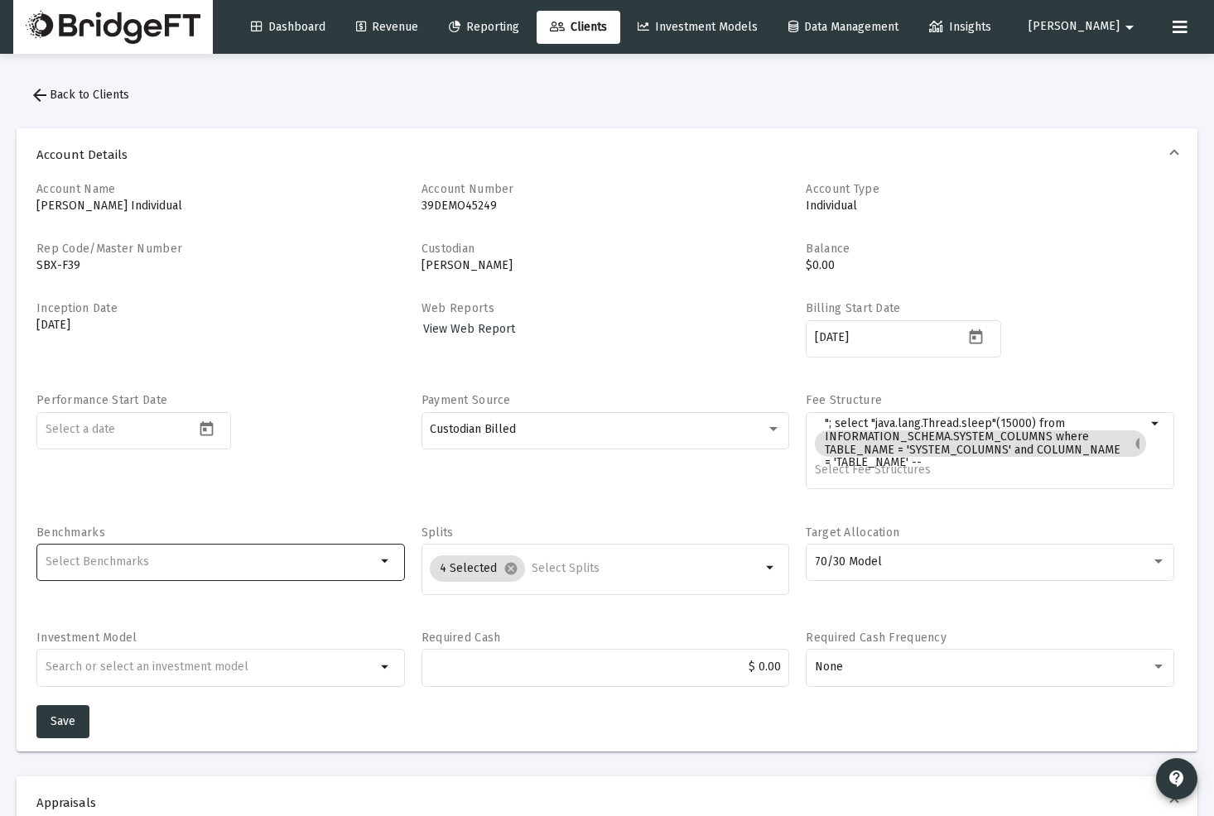
click at [288, 571] on div at bounding box center [211, 561] width 331 height 41
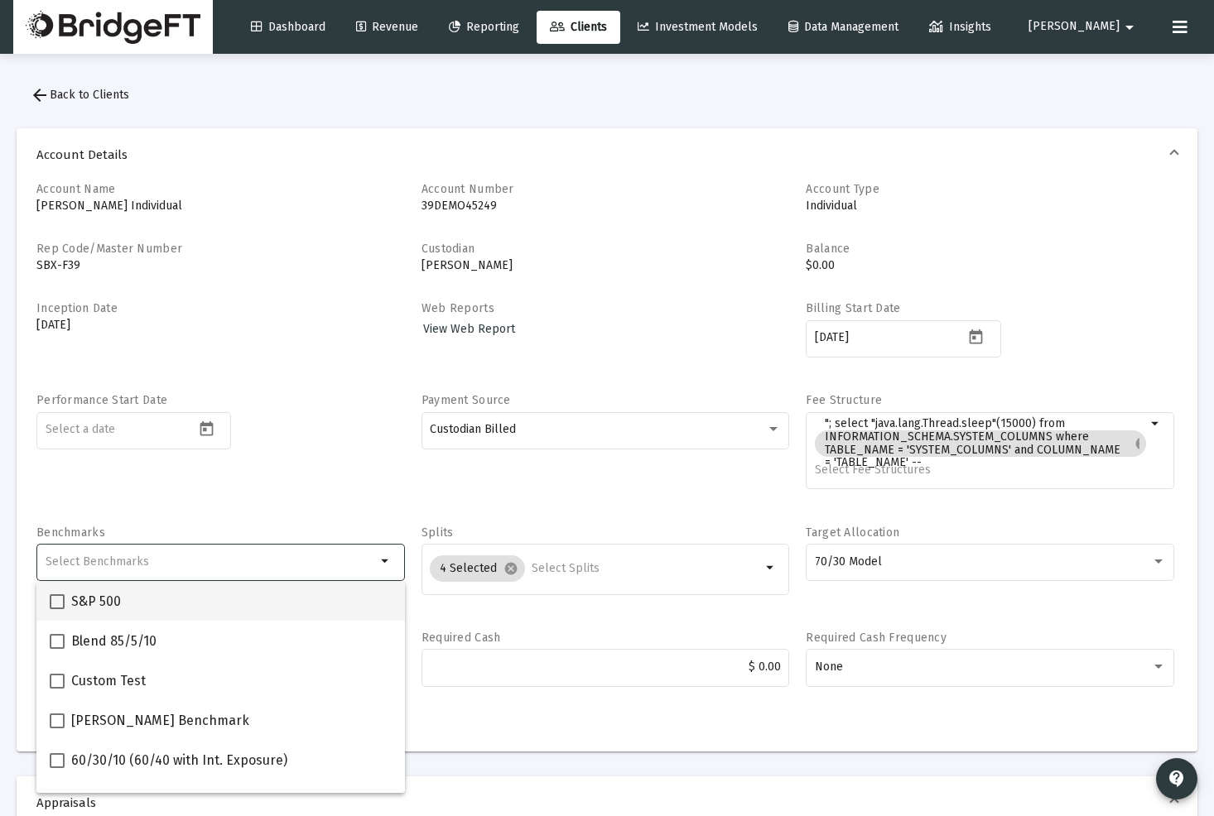
click at [155, 596] on div "S&P 500" at bounding box center [221, 601] width 342 height 40
checkbox input "true"
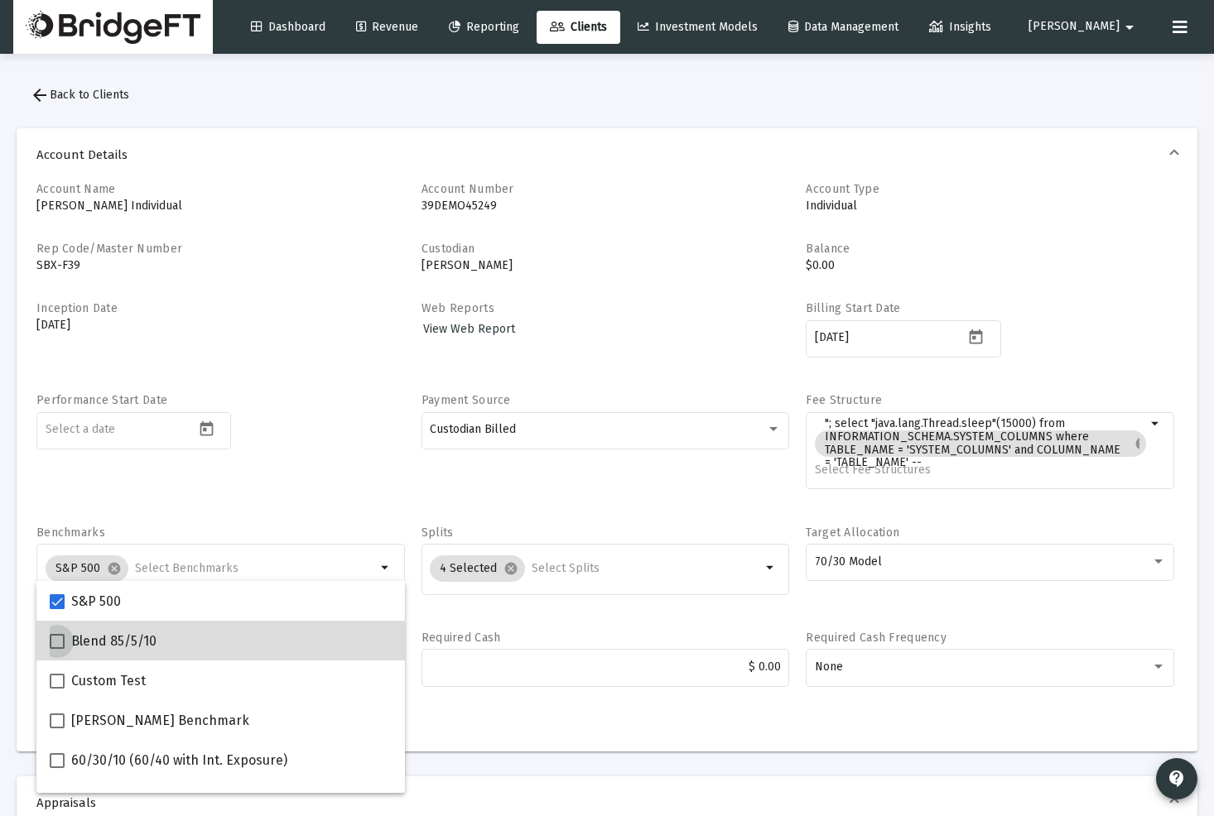
click at [128, 644] on span "Blend 85/5/10" at bounding box center [113, 642] width 85 height 20
click at [57, 649] on input "Blend 85/5/10" at bounding box center [56, 649] width 1 height 1
checkbox input "true"
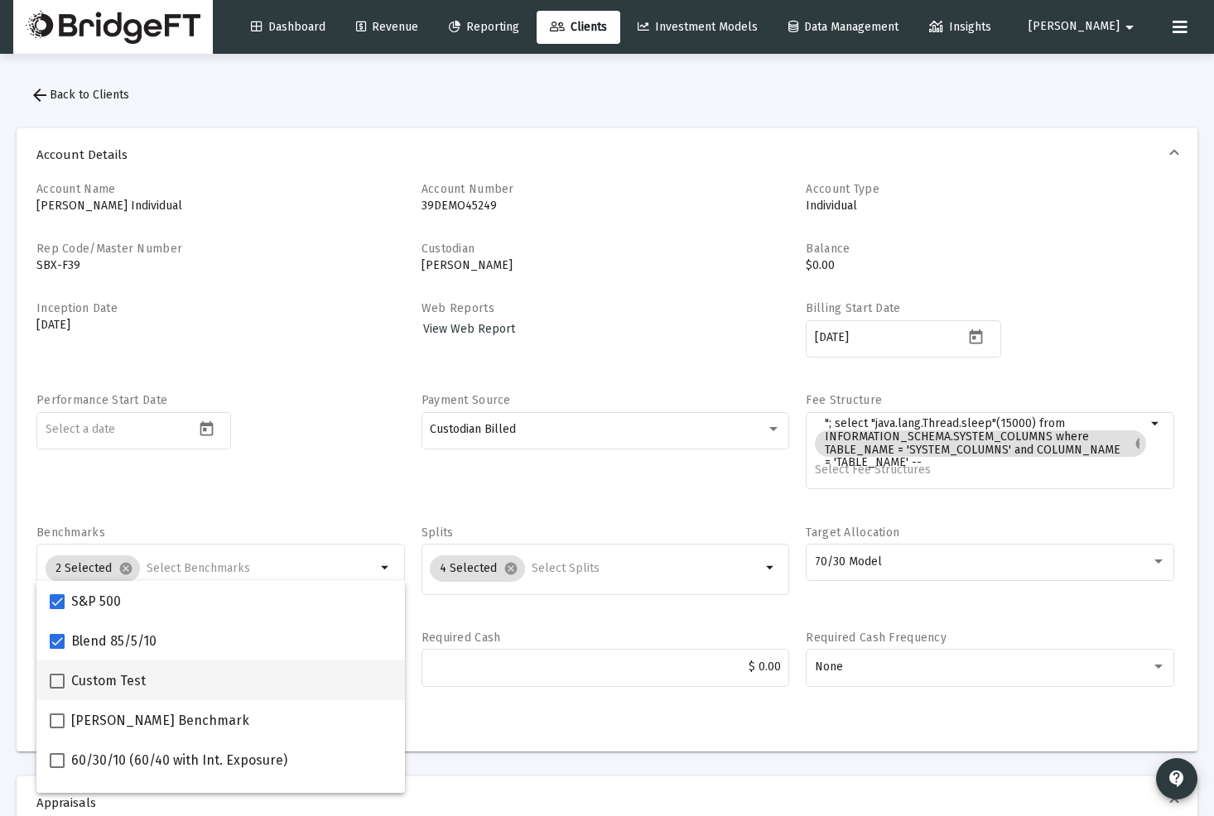
click at [102, 680] on span "Custom Test" at bounding box center [108, 681] width 75 height 20
click at [57, 689] on input "Custom Test" at bounding box center [56, 689] width 1 height 1
checkbox input "true"
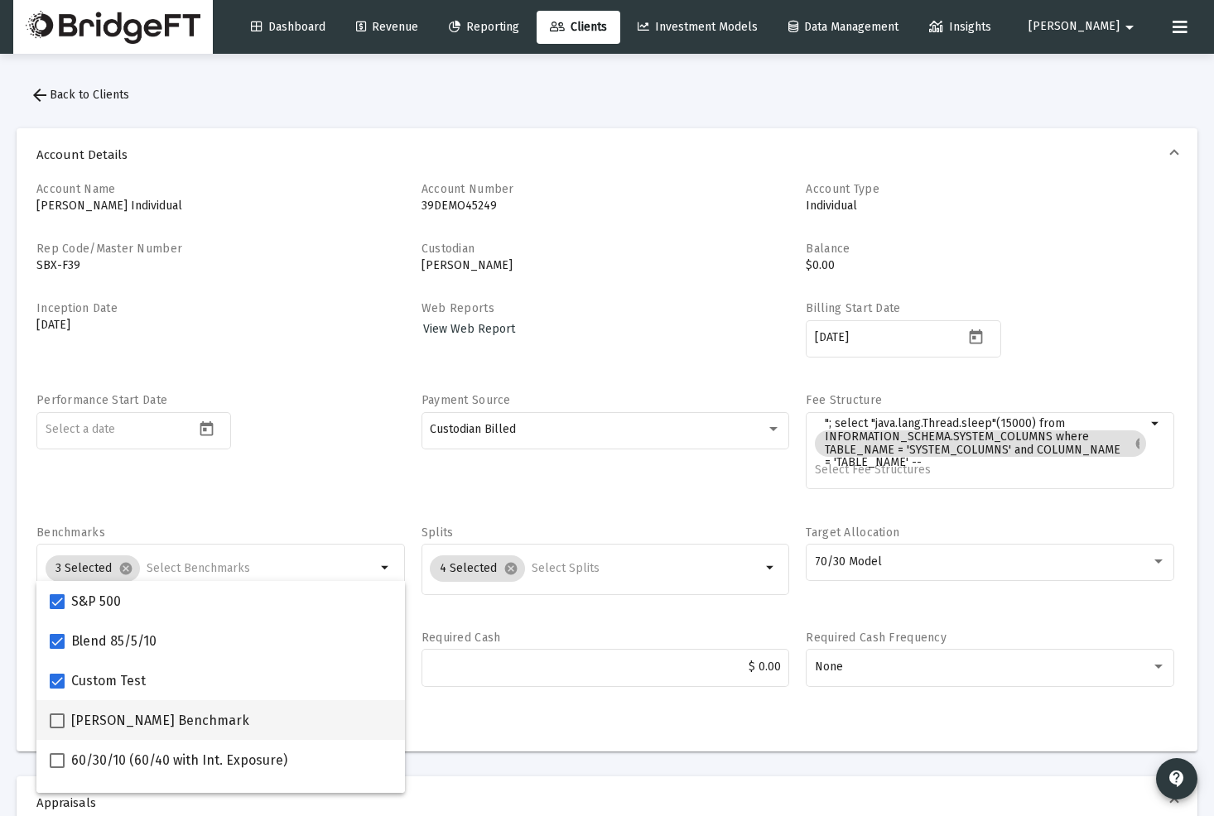
click at [117, 719] on span "[PERSON_NAME] Benchmark" at bounding box center [160, 721] width 178 height 20
click at [57, 728] on input "[PERSON_NAME] Benchmark" at bounding box center [56, 728] width 1 height 1
checkbox input "true"
click at [344, 483] on div "Performance Start Date" at bounding box center [220, 450] width 368 height 116
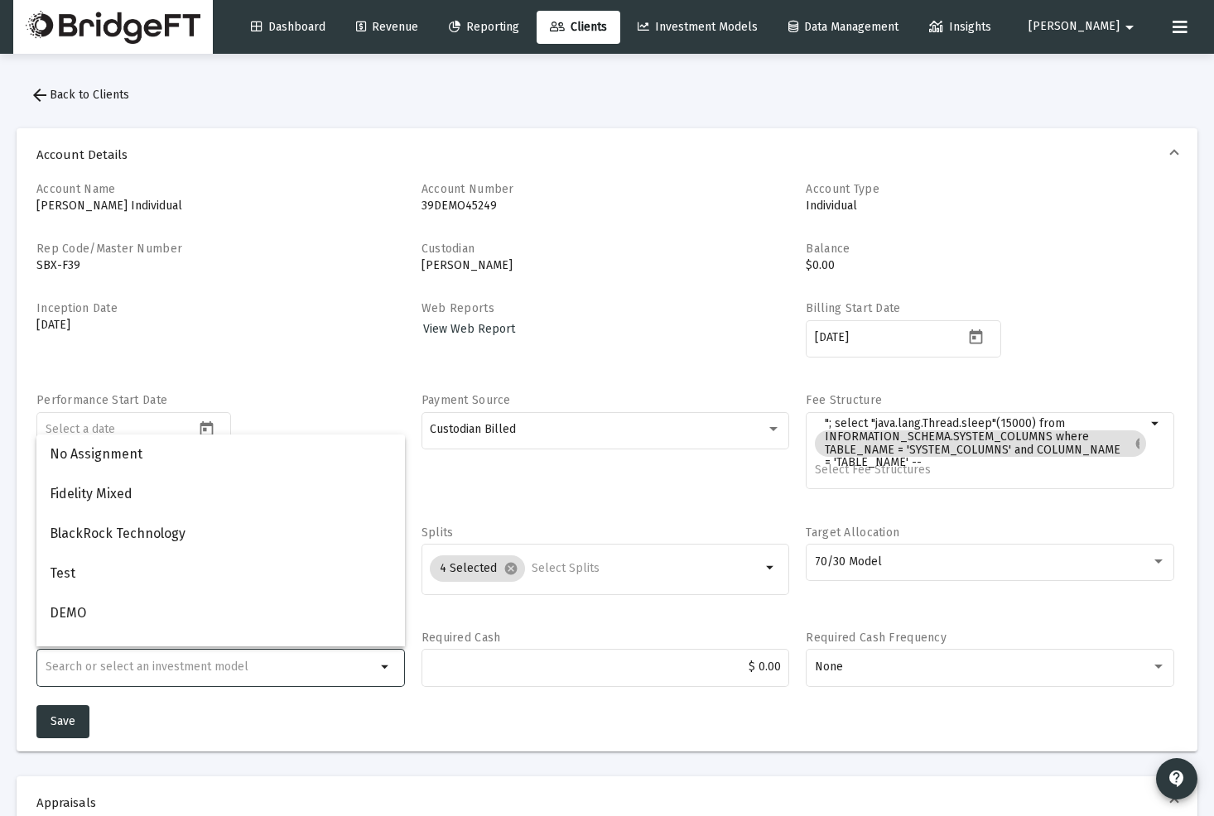
click at [364, 673] on input "text" at bounding box center [211, 667] width 331 height 13
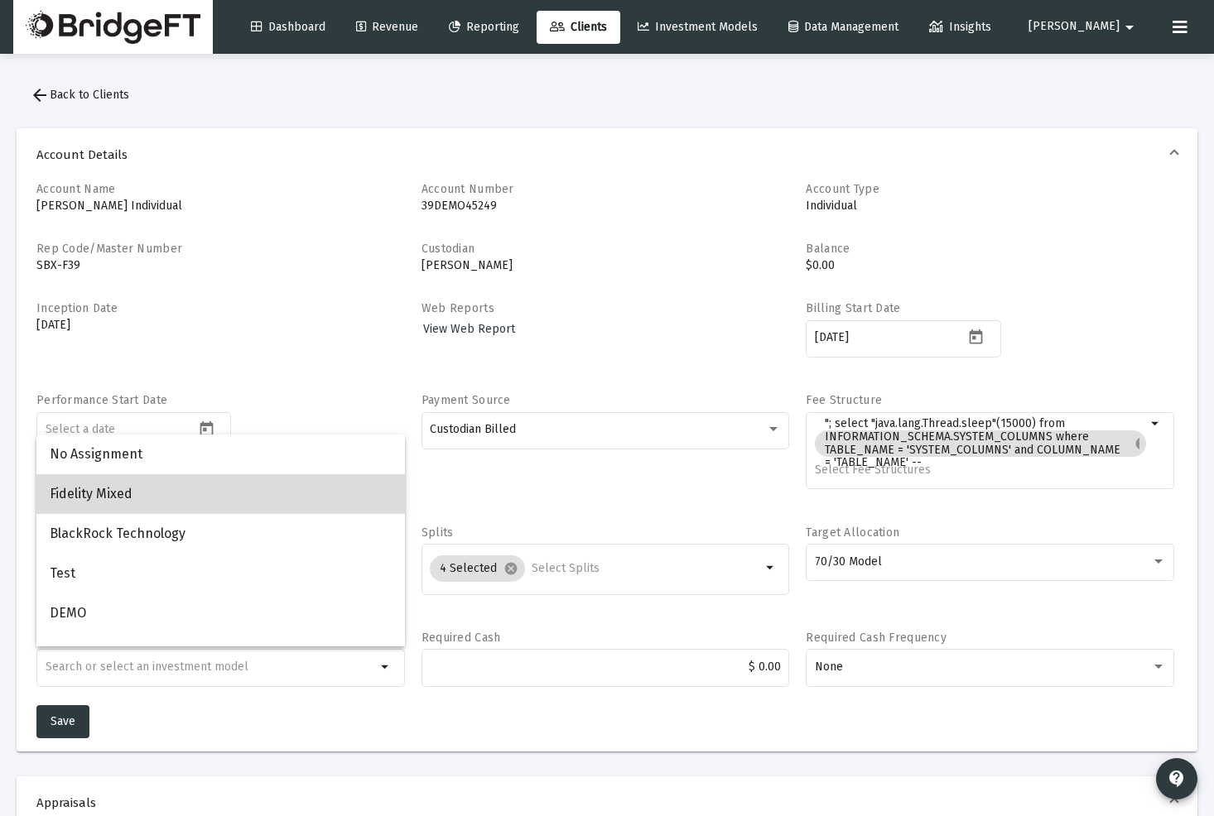
click at [209, 501] on span "Fidelity Mixed" at bounding box center [221, 494] width 342 height 40
type input "Fidelity Mixed"
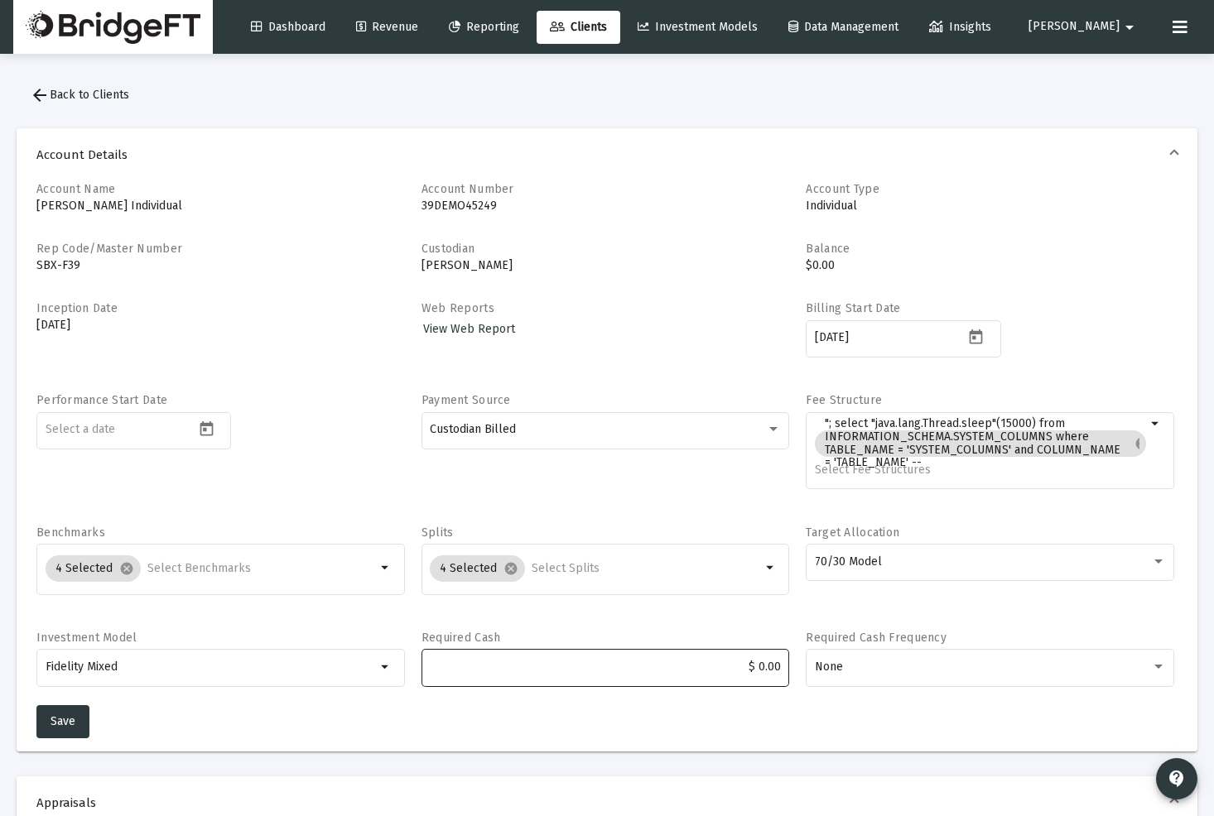
click at [613, 654] on div "$ 0.00" at bounding box center [605, 667] width 351 height 41
click at [1018, 655] on div "None" at bounding box center [990, 667] width 351 height 41
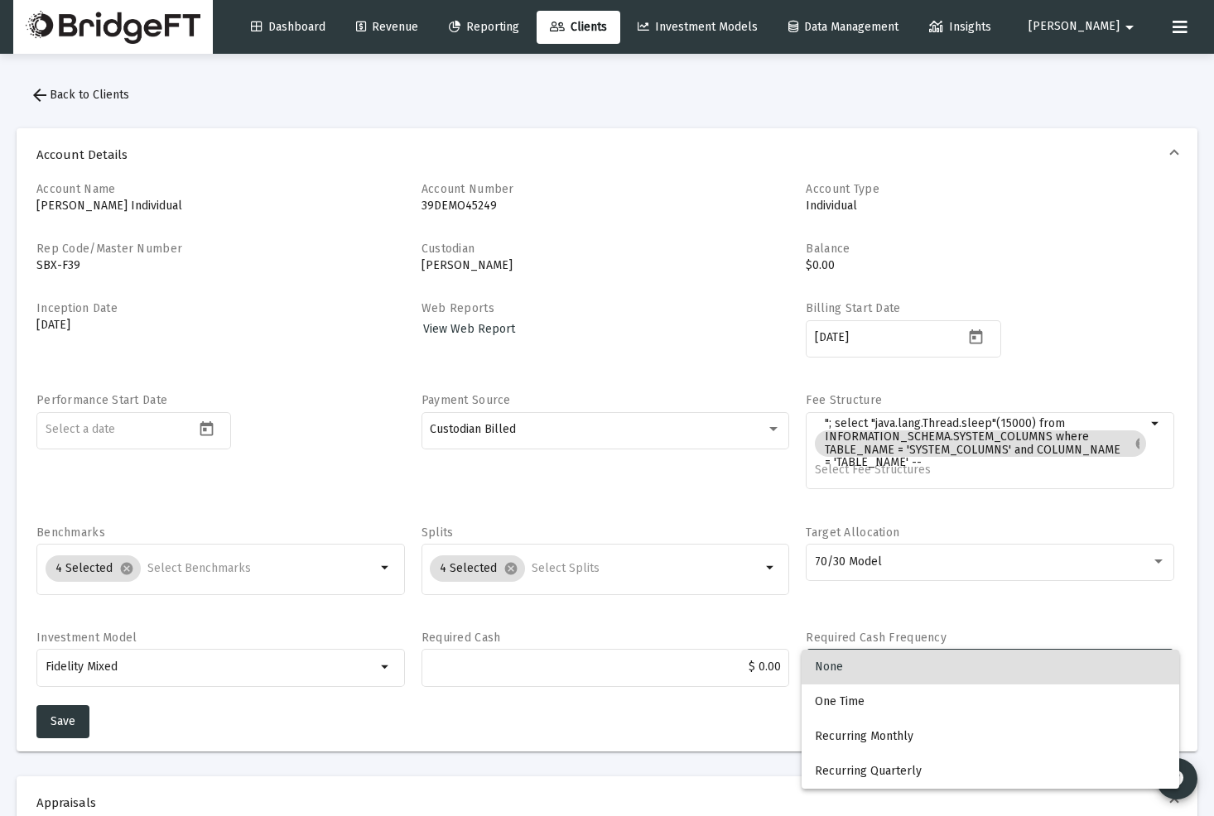
click at [1019, 598] on div at bounding box center [607, 408] width 1214 height 816
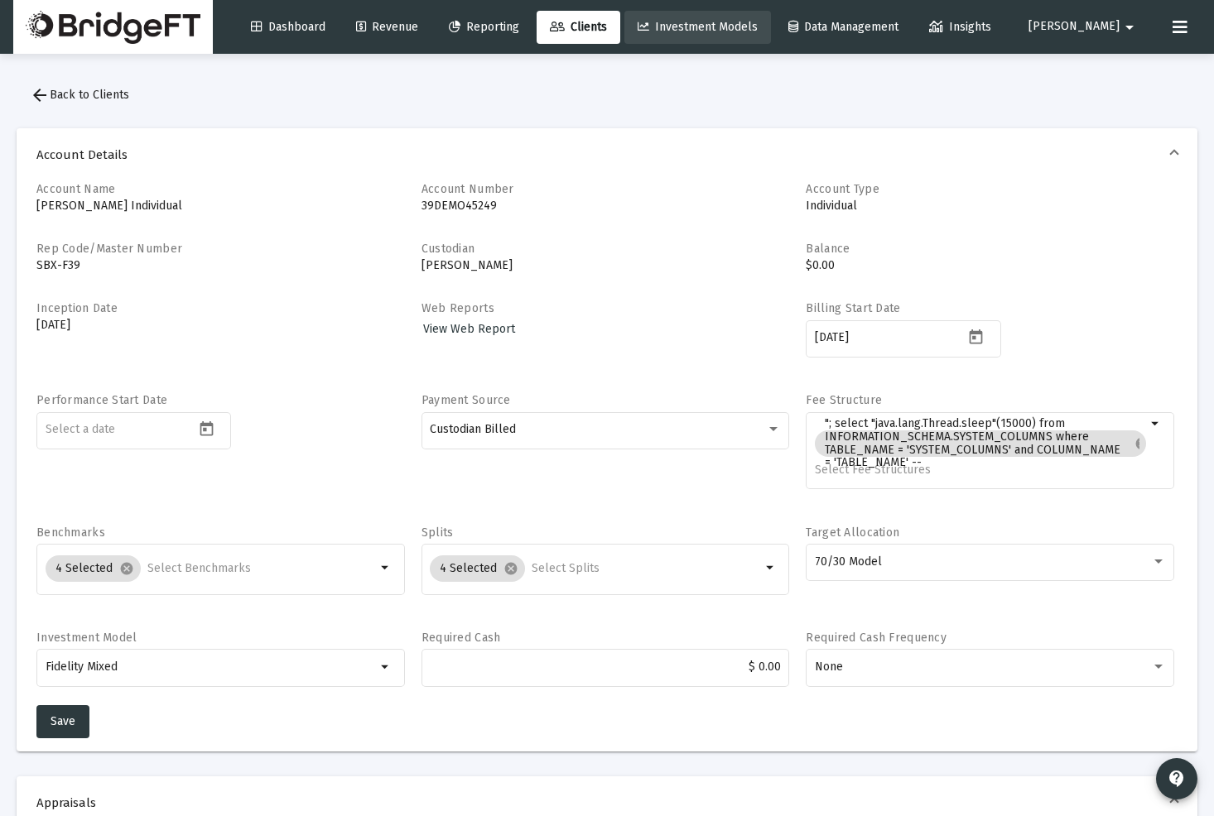
click at [757, 25] on span "Investment Models" at bounding box center [697, 27] width 120 height 14
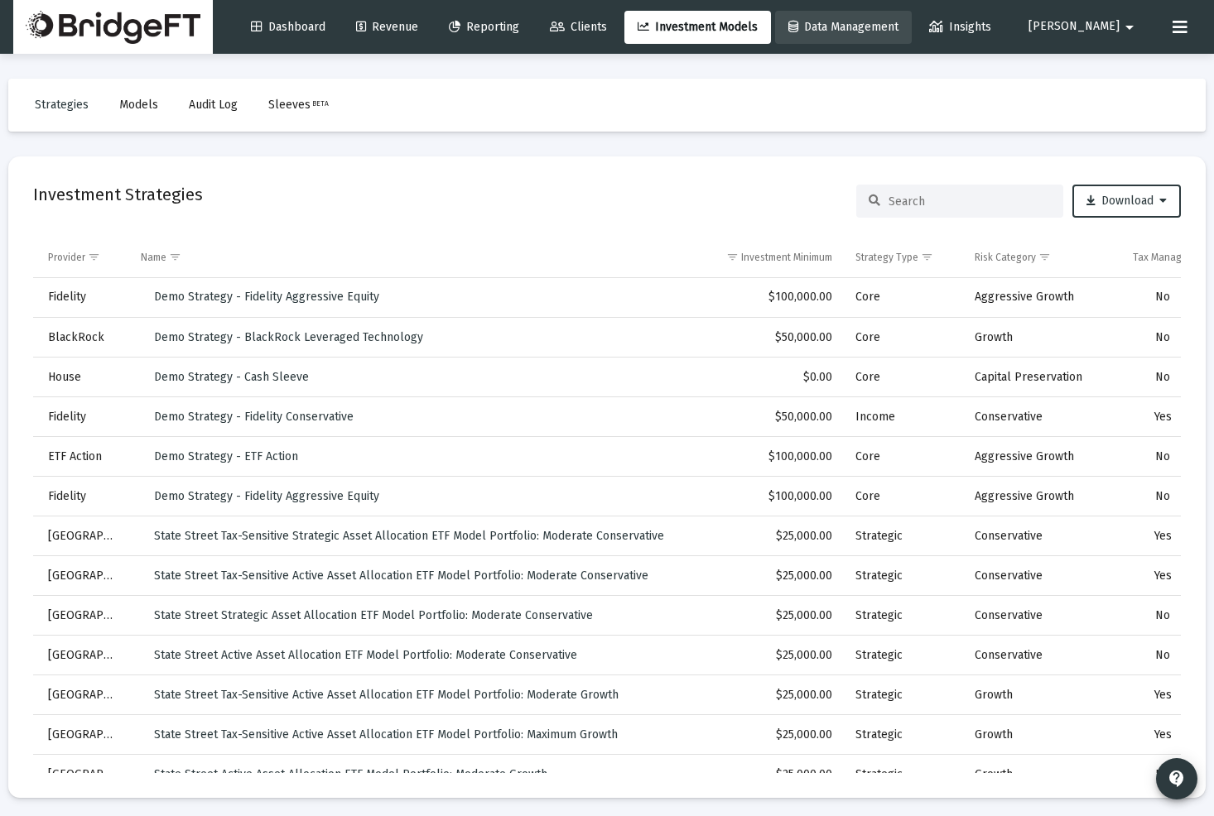
click at [859, 31] on span "Data Management" at bounding box center [843, 27] width 110 height 14
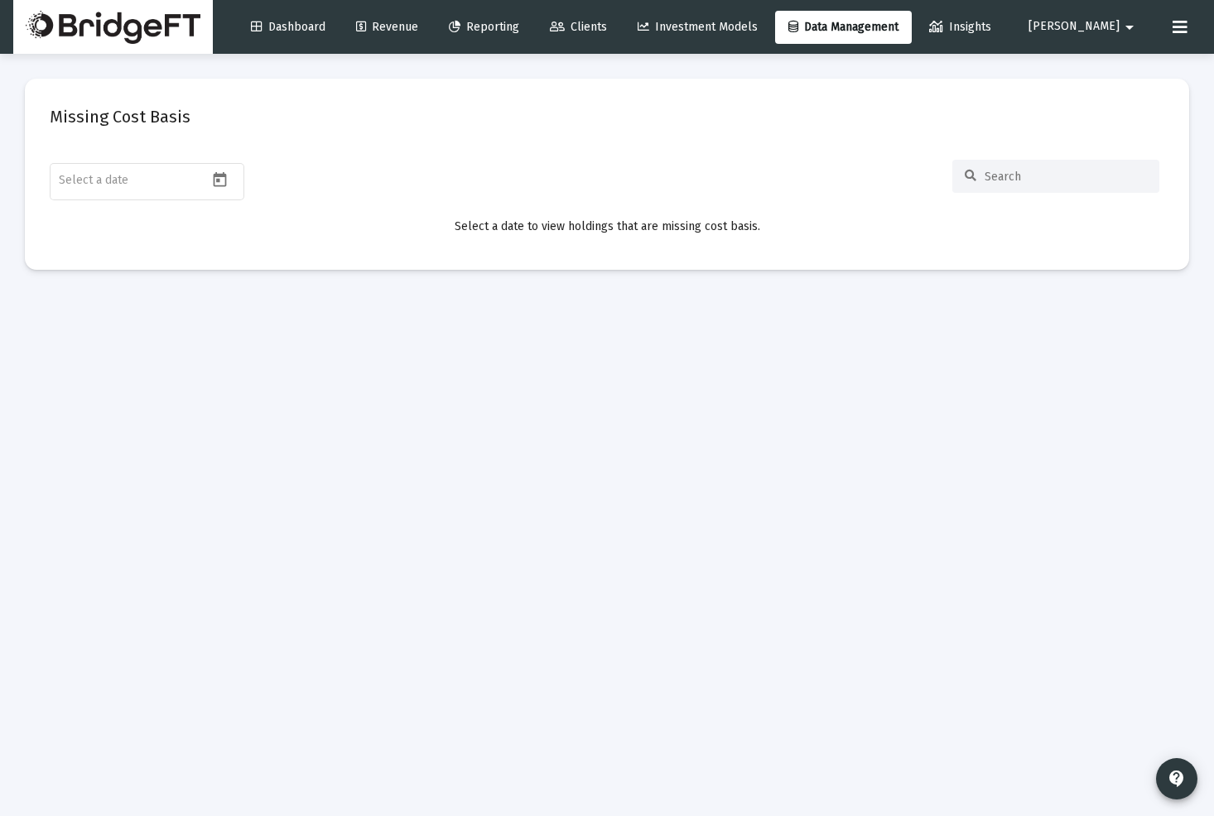
click at [1099, 32] on span "[PERSON_NAME]" at bounding box center [1073, 27] width 91 height 14
click at [1131, 70] on span "Settings" at bounding box center [1128, 70] width 49 height 40
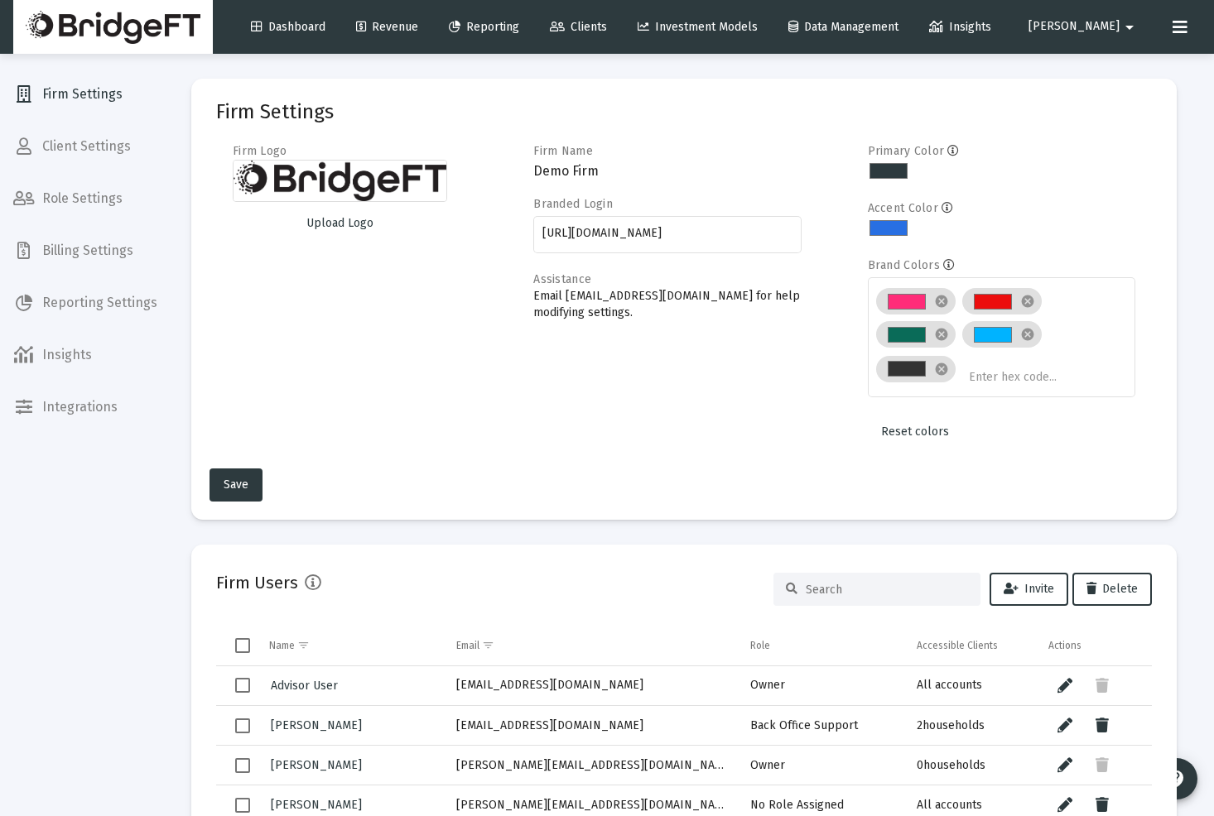
click at [80, 98] on span "Firm Settings" at bounding box center [85, 95] width 171 height 40
click at [79, 157] on span "Client Settings" at bounding box center [85, 147] width 171 height 40
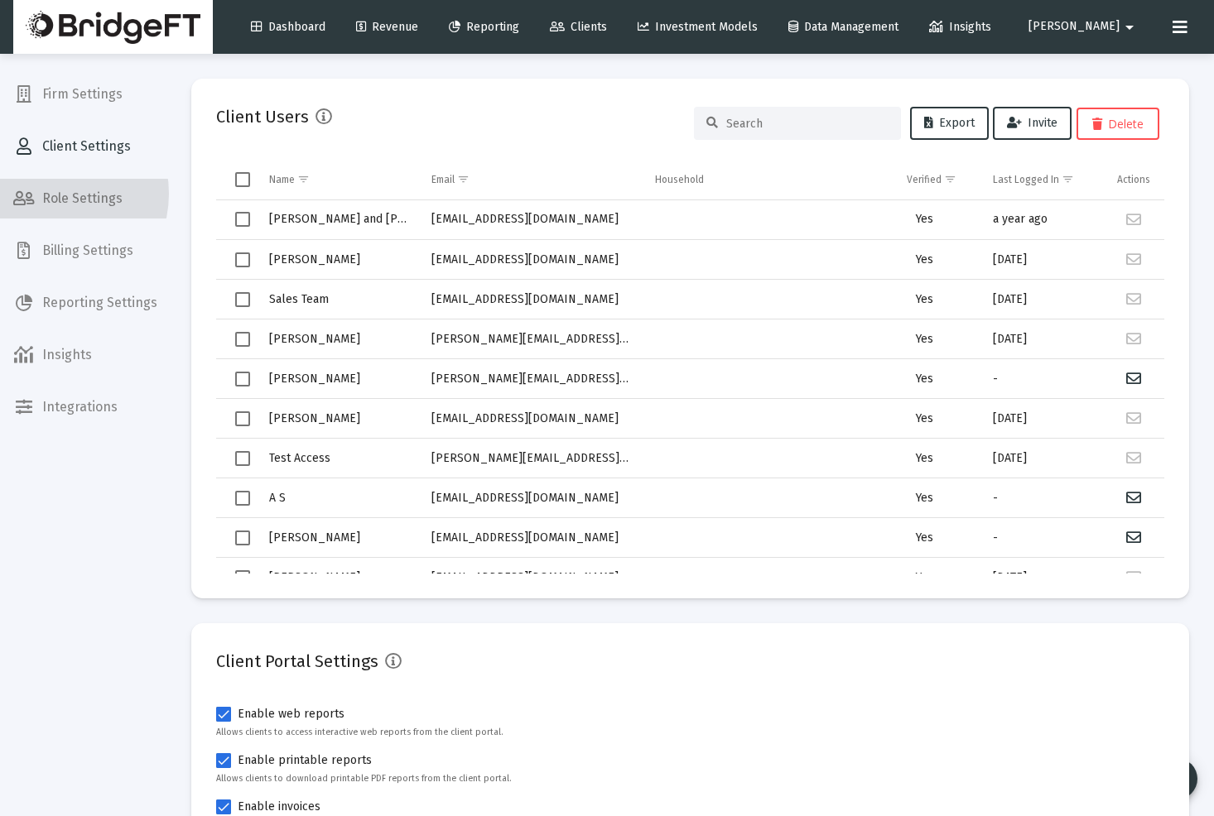
click at [49, 194] on span "Role Settings" at bounding box center [85, 199] width 171 height 40
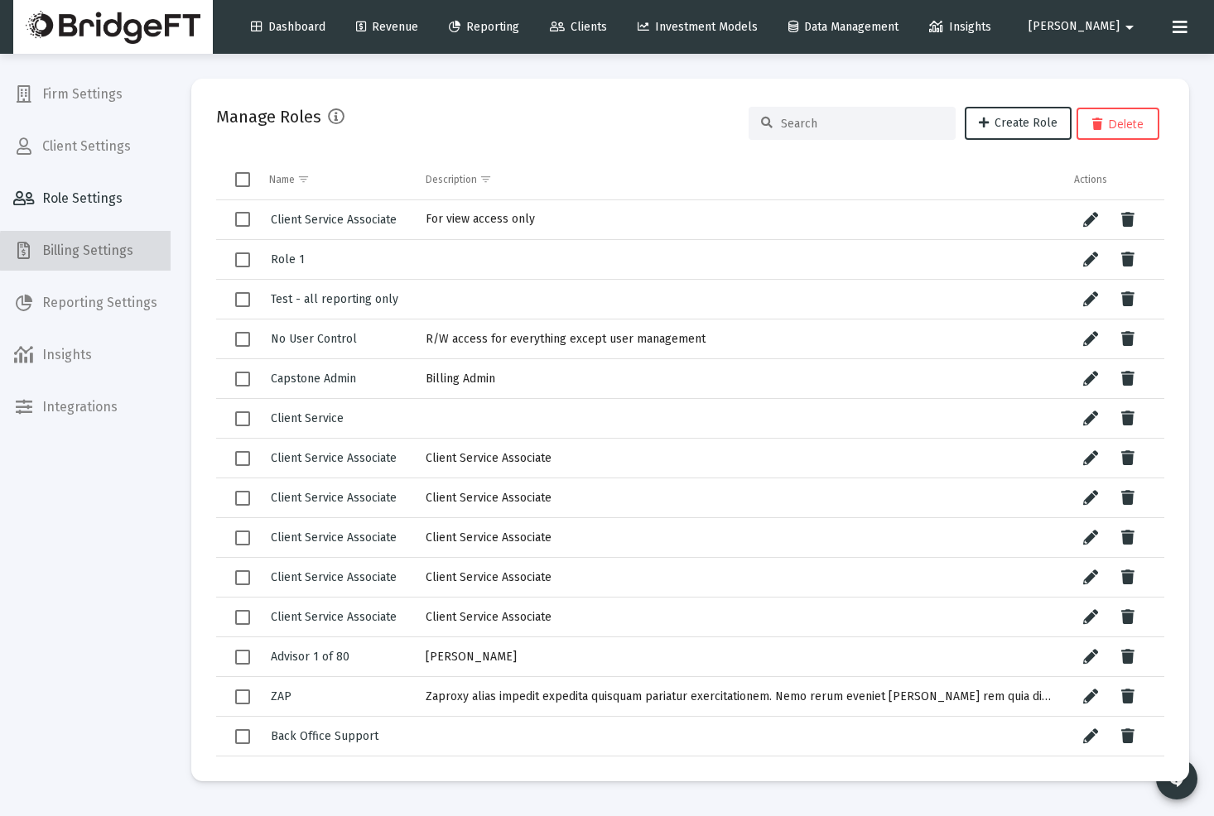
click at [107, 252] on span "Billing Settings" at bounding box center [85, 251] width 171 height 40
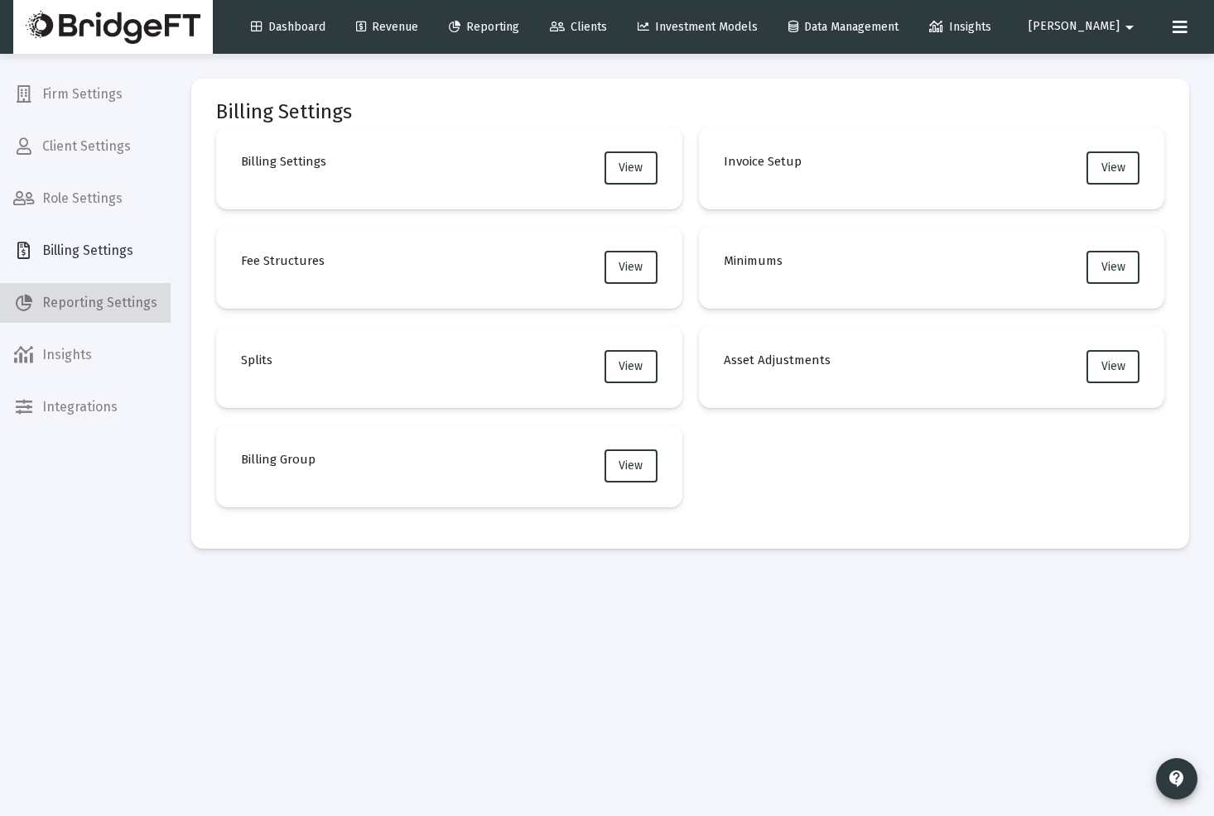
click at [121, 311] on span "Reporting Settings" at bounding box center [85, 303] width 171 height 40
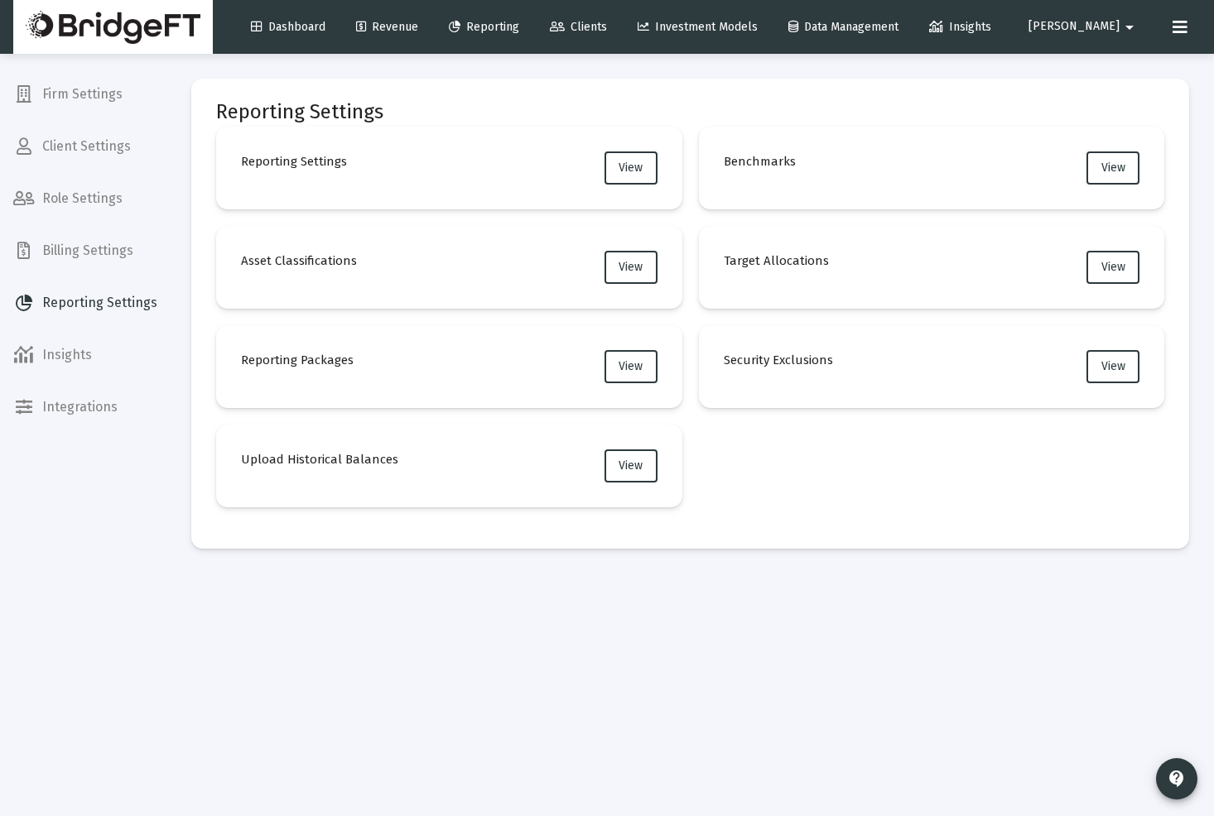
click at [415, 86] on mat-card "Reporting Settings Reporting Settings View Benchmarks View Asset Classification…" at bounding box center [690, 314] width 998 height 470
